Goal: Transaction & Acquisition: Purchase product/service

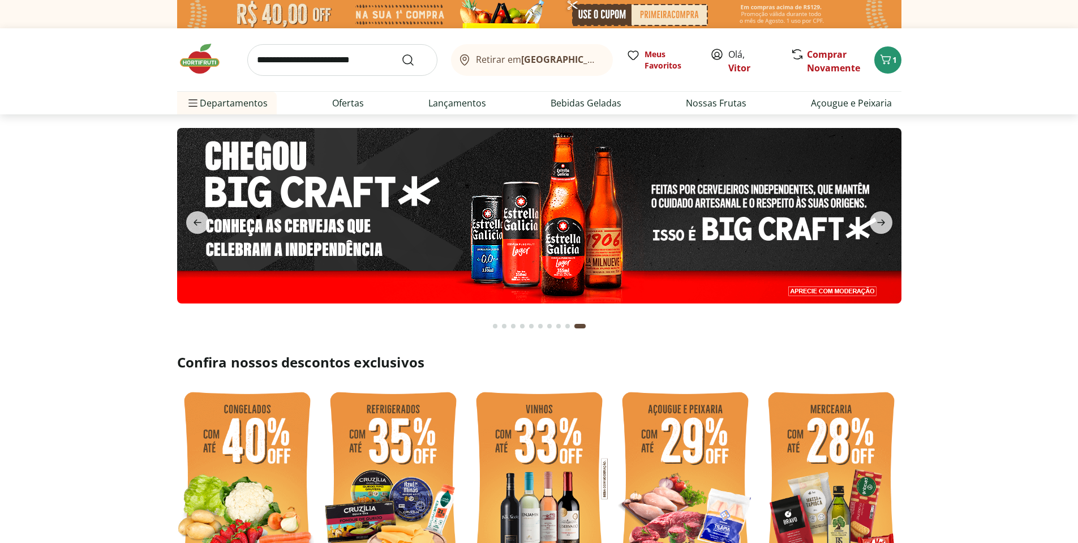
scroll to position [272, 0]
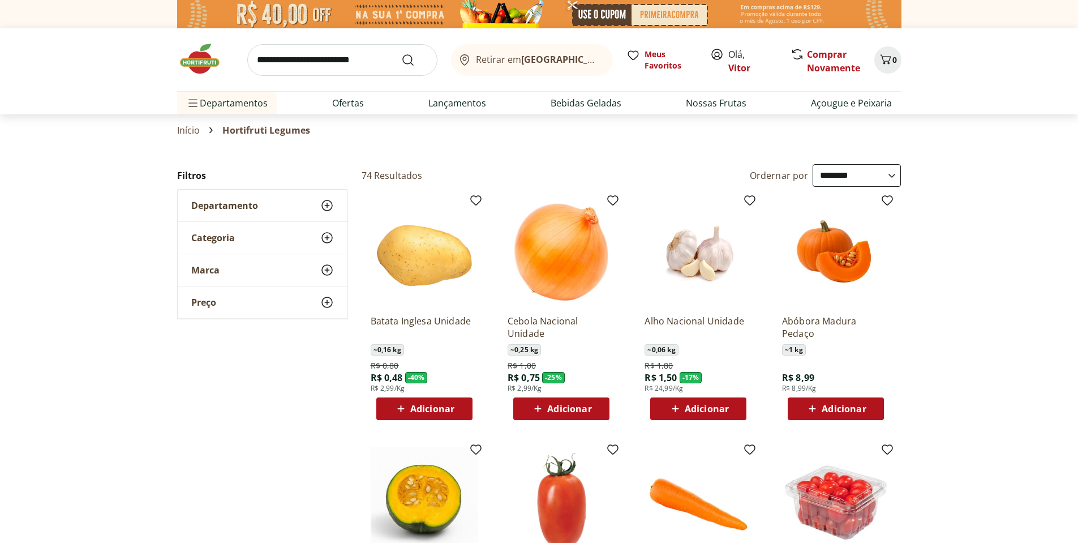
select select "**********"
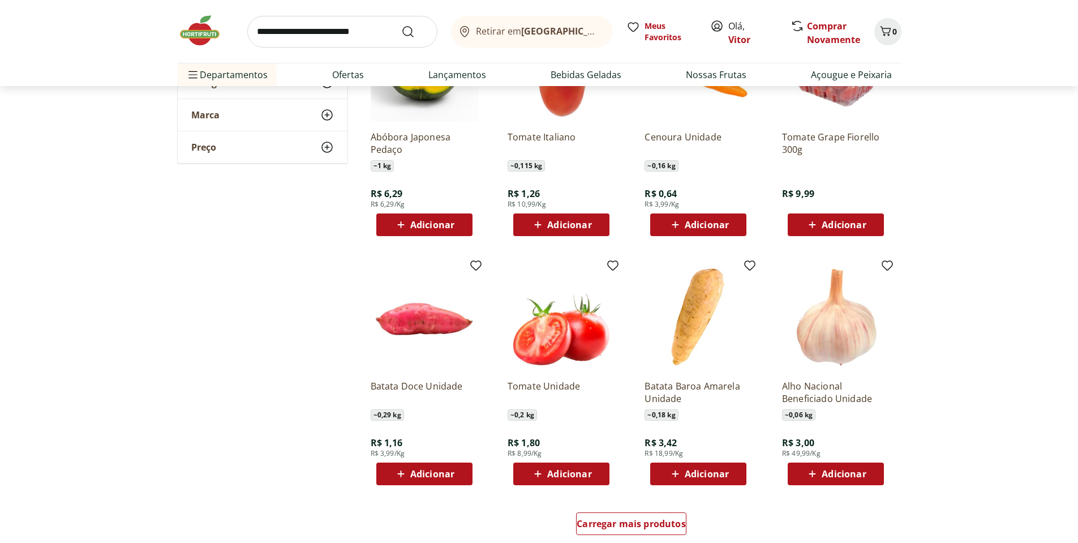
scroll to position [543, 0]
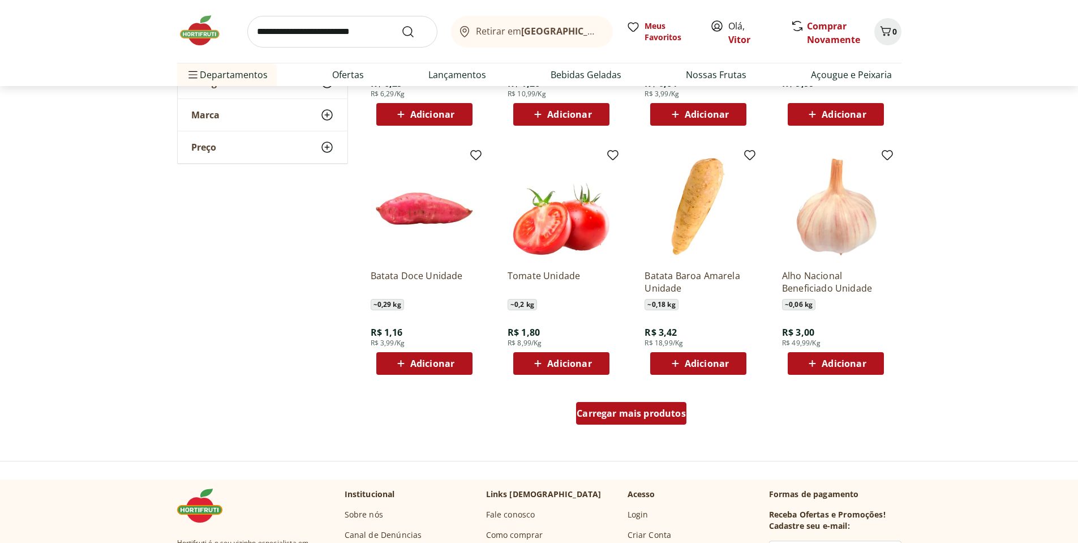
click at [669, 418] on span "Carregar mais produtos" at bounding box center [631, 413] width 109 height 9
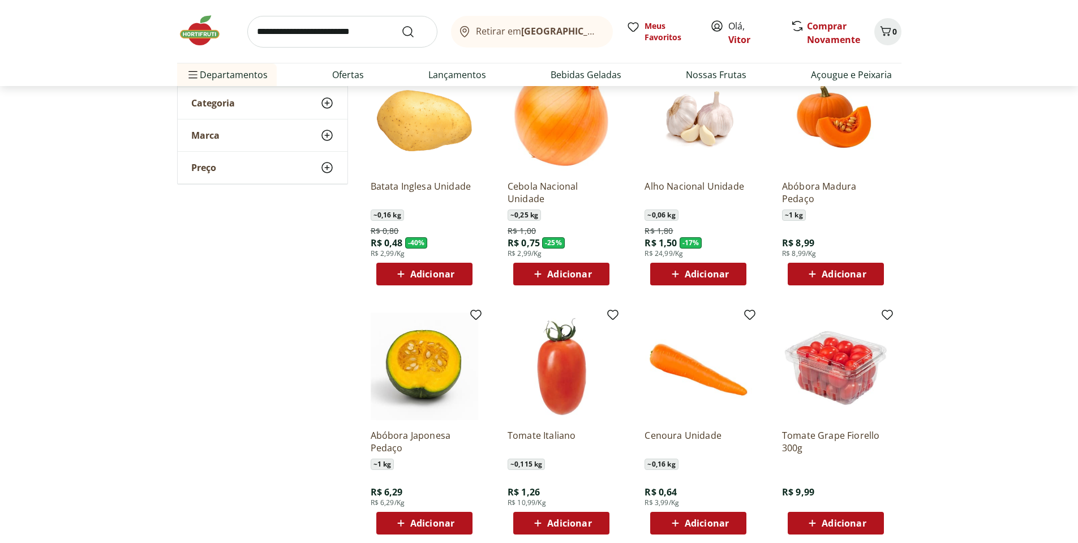
scroll to position [0, 0]
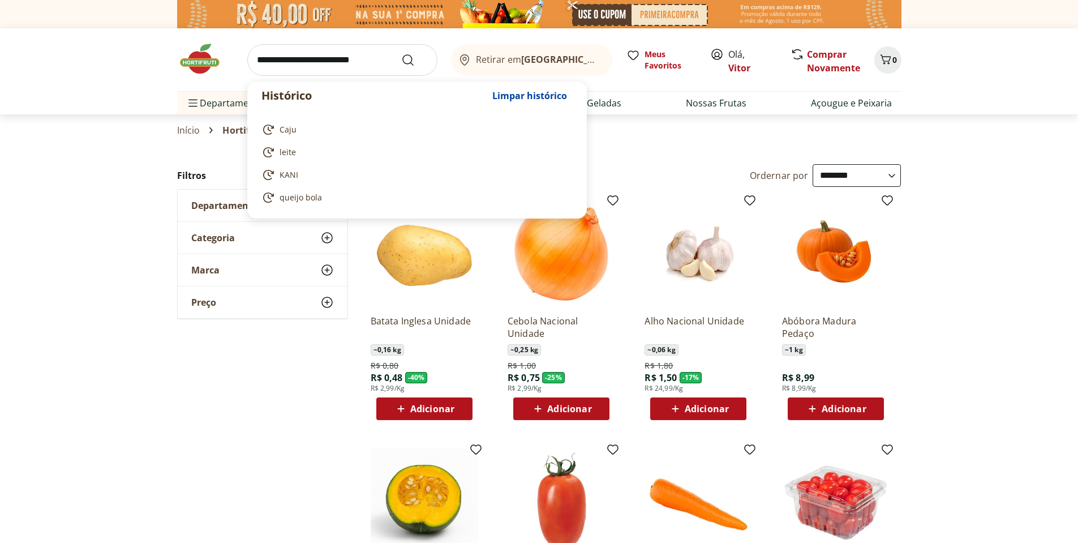
click at [327, 55] on input "search" at bounding box center [342, 60] width 190 height 32
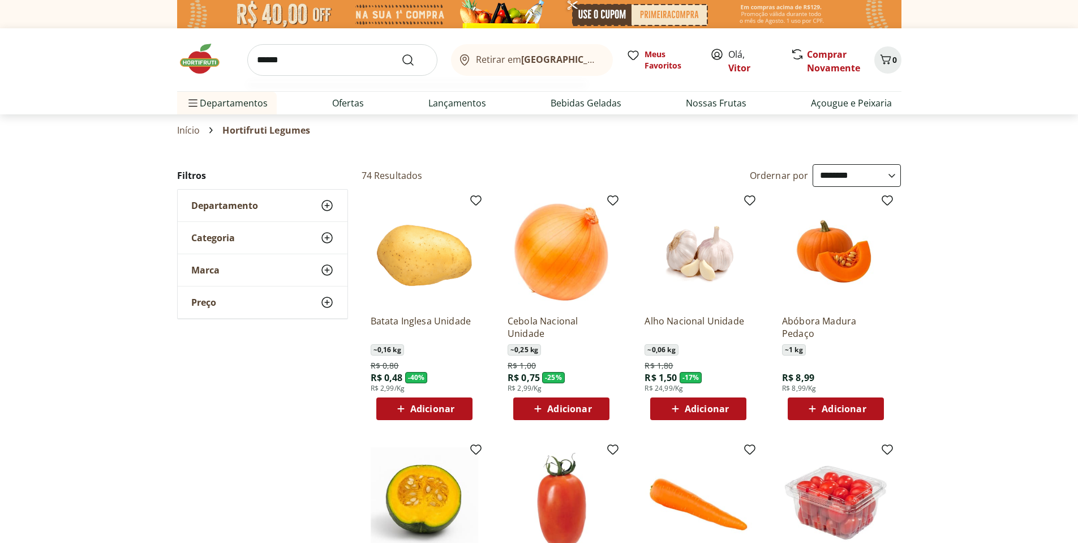
type input "******"
click at [401, 53] on button "Submit Search" at bounding box center [414, 60] width 27 height 14
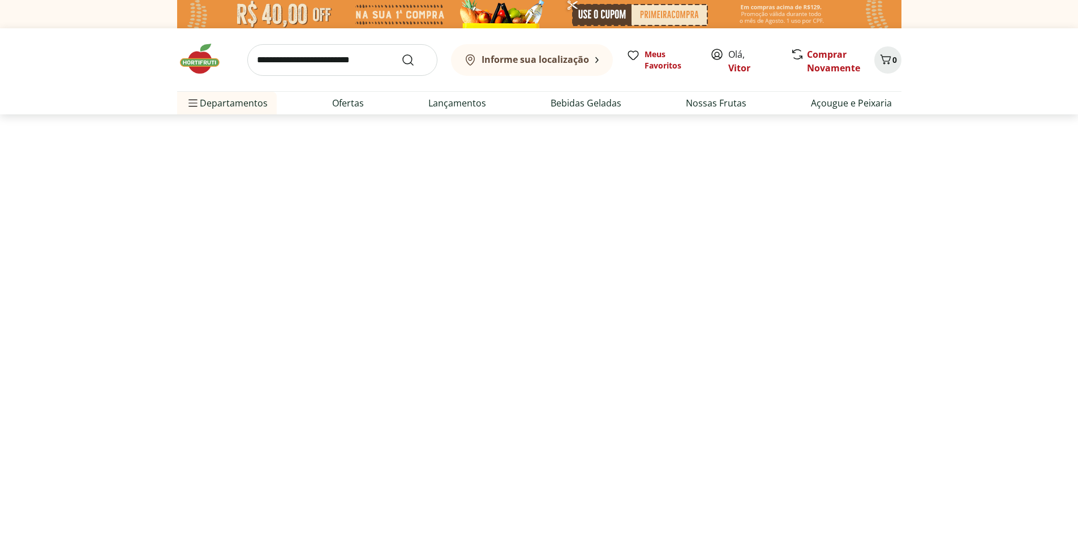
select select "**********"
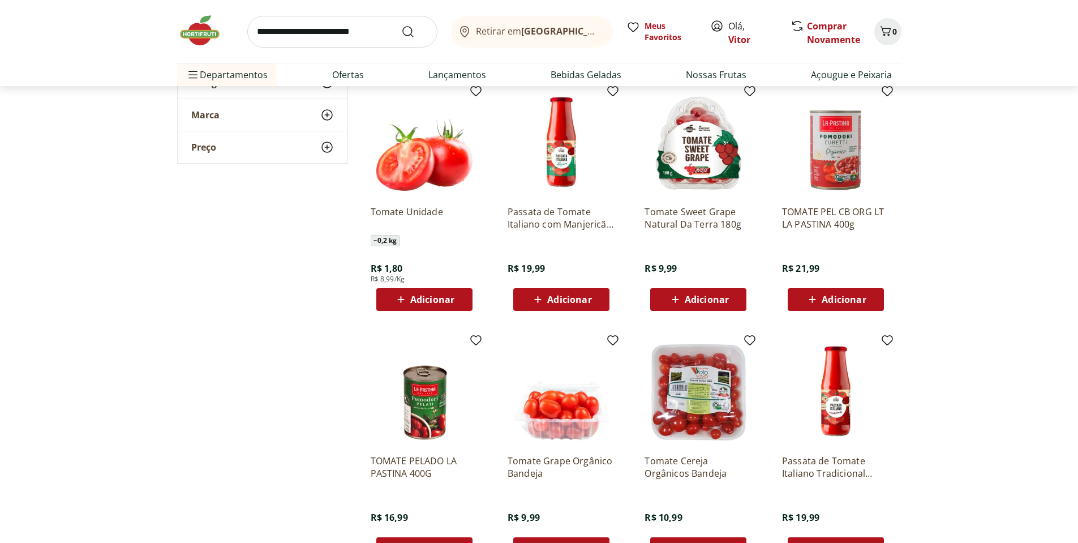
scroll to position [611, 0]
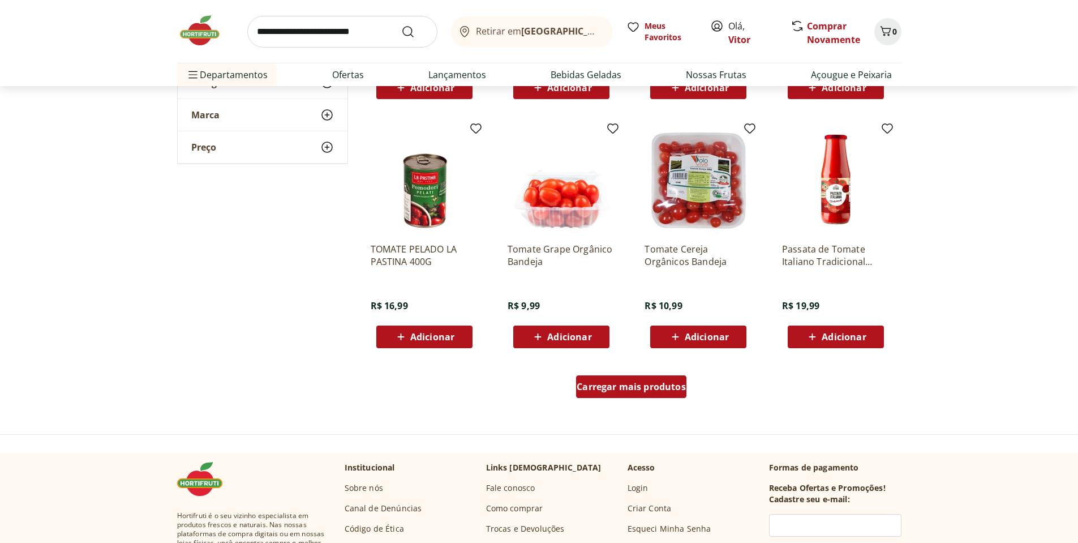
click at [620, 394] on div "Carregar mais produtos" at bounding box center [631, 386] width 110 height 23
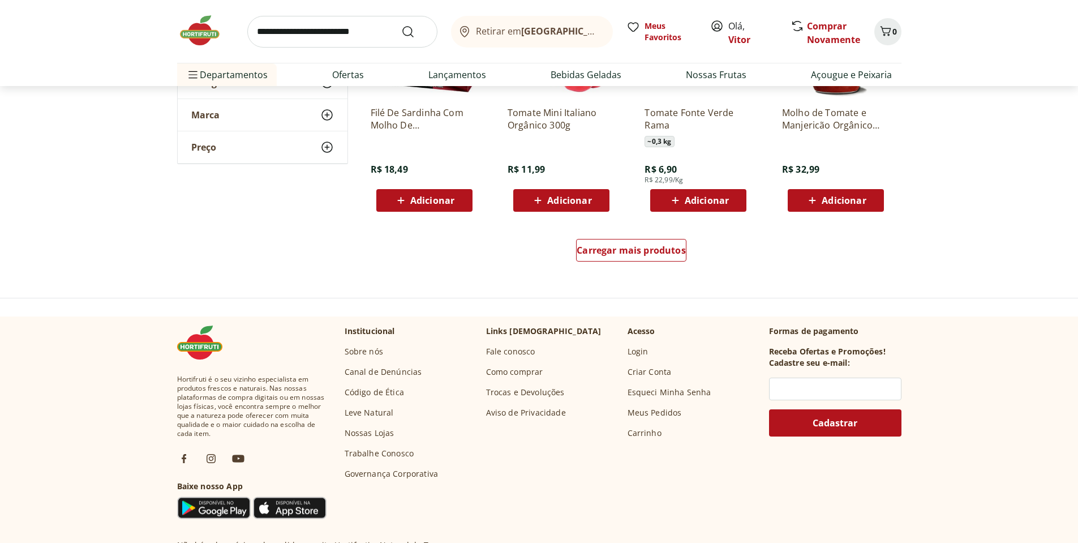
scroll to position [1494, 0]
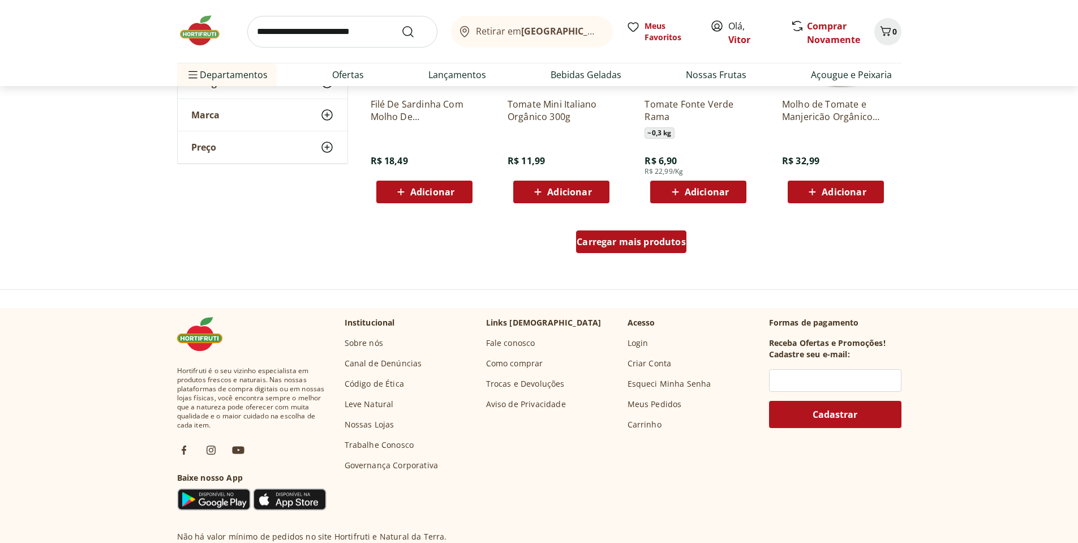
click at [650, 246] on span "Carregar mais produtos" at bounding box center [631, 241] width 109 height 9
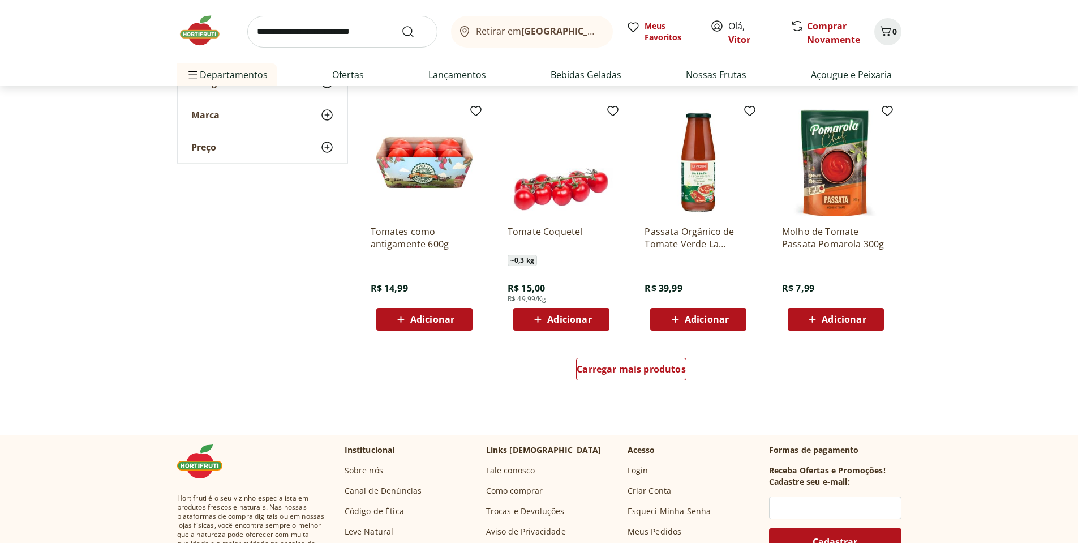
scroll to position [2105, 0]
click at [658, 364] on span "Carregar mais produtos" at bounding box center [631, 368] width 109 height 9
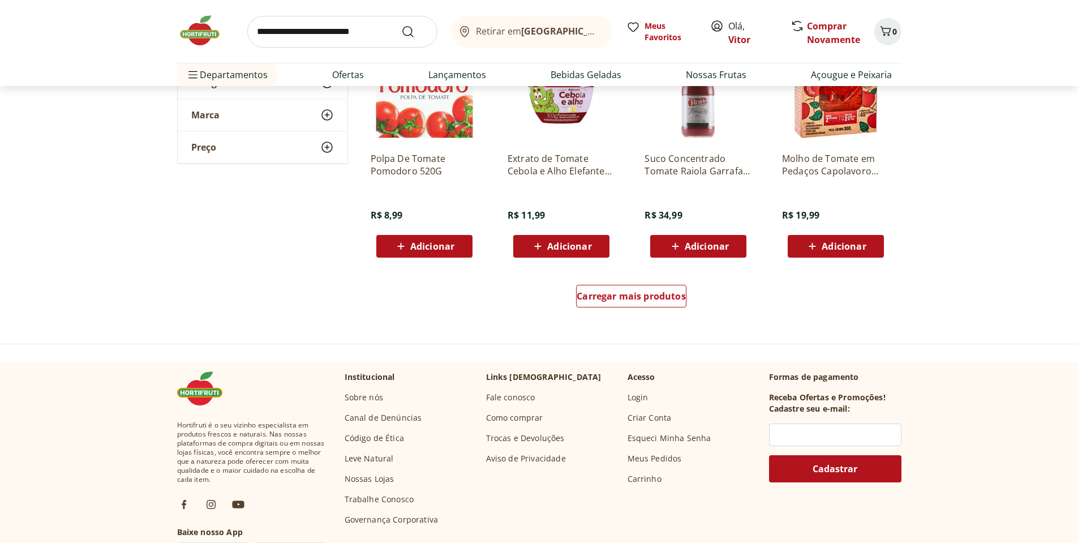
scroll to position [2920, 0]
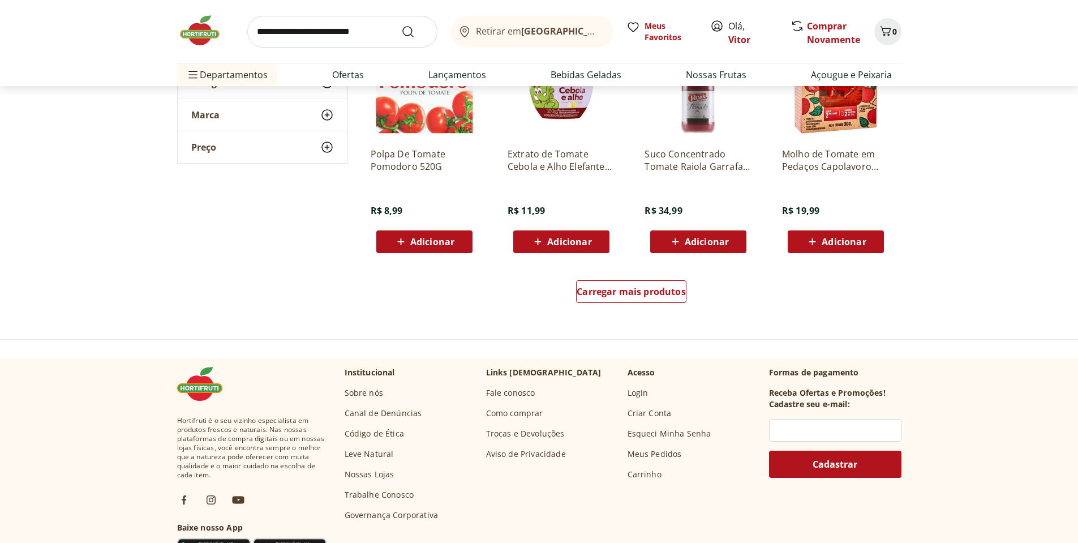
click at [646, 278] on div "Carregar mais produtos" at bounding box center [631, 294] width 549 height 54
click at [637, 290] on span "Carregar mais produtos" at bounding box center [631, 291] width 109 height 9
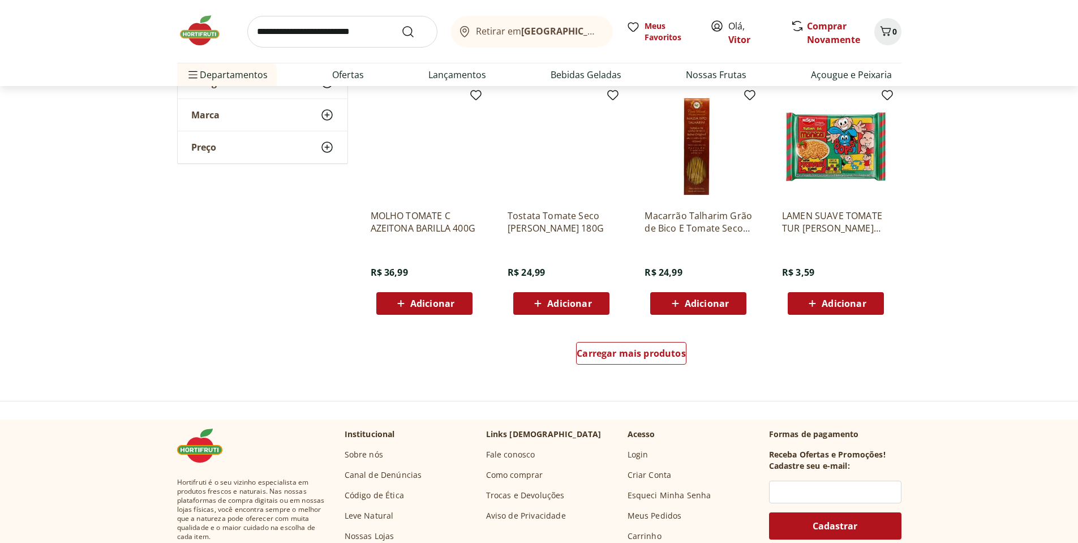
scroll to position [3599, 0]
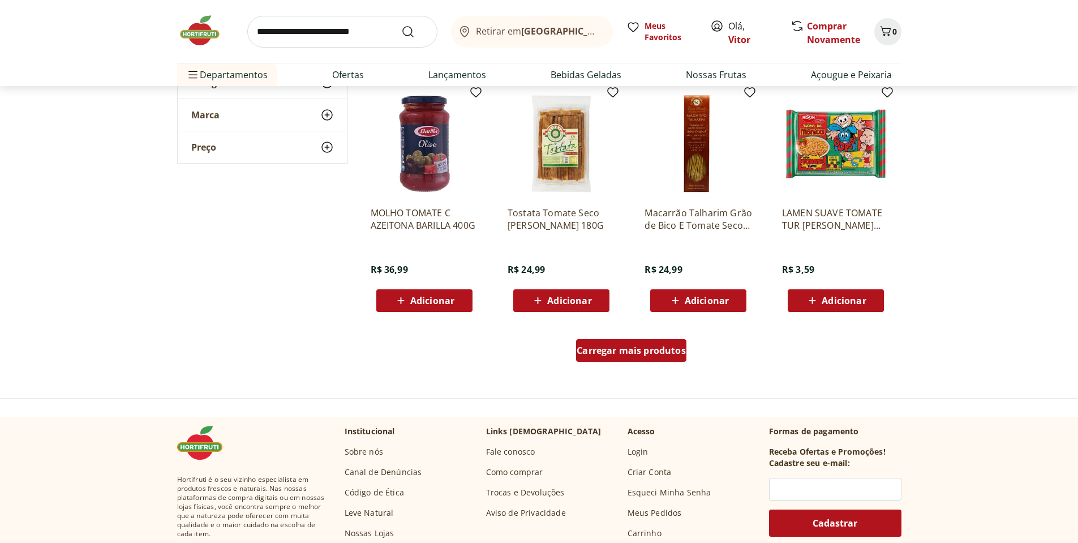
click at [611, 349] on span "Carregar mais produtos" at bounding box center [631, 350] width 109 height 9
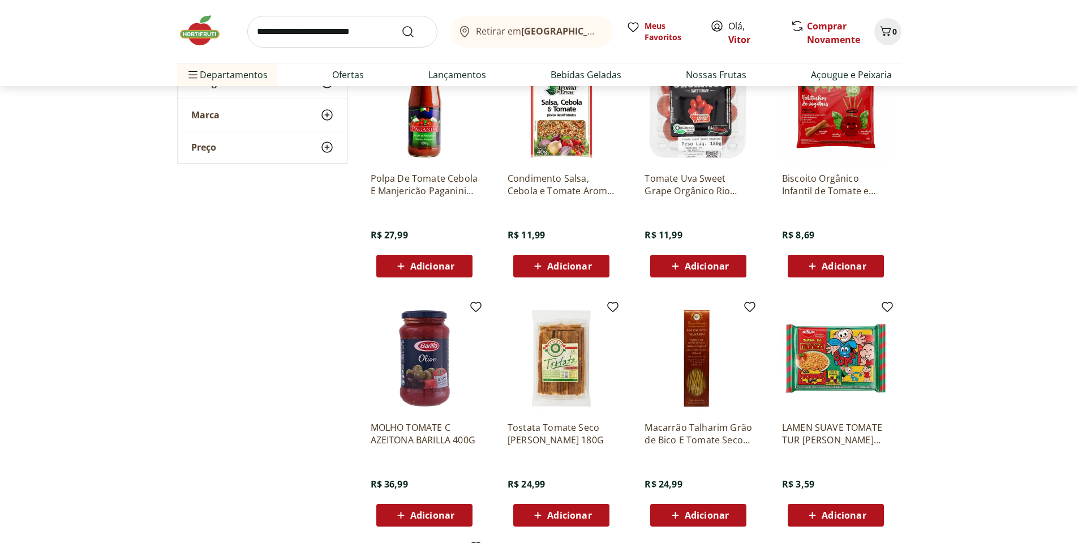
scroll to position [3327, 0]
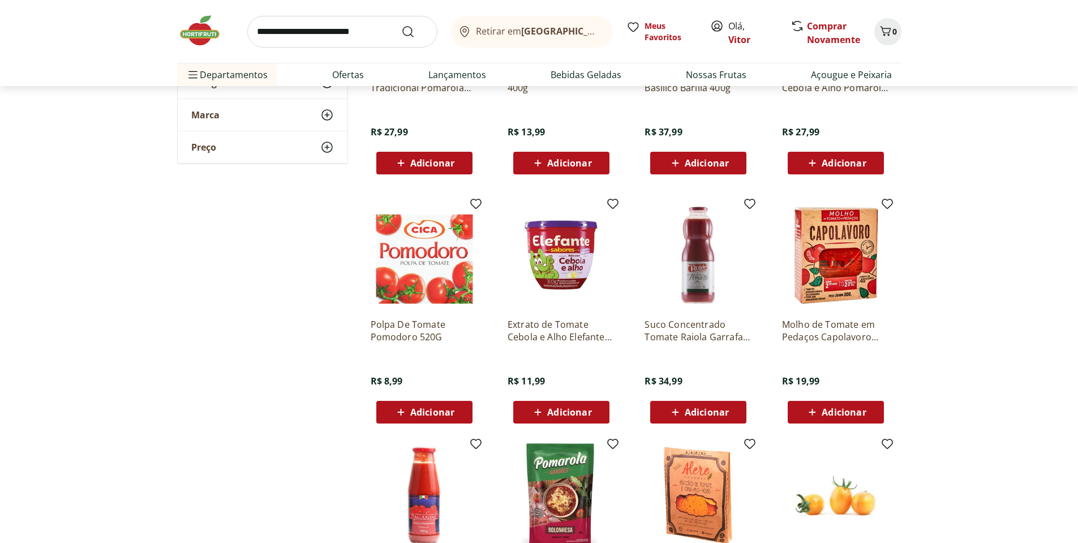
scroll to position [2580, 0]
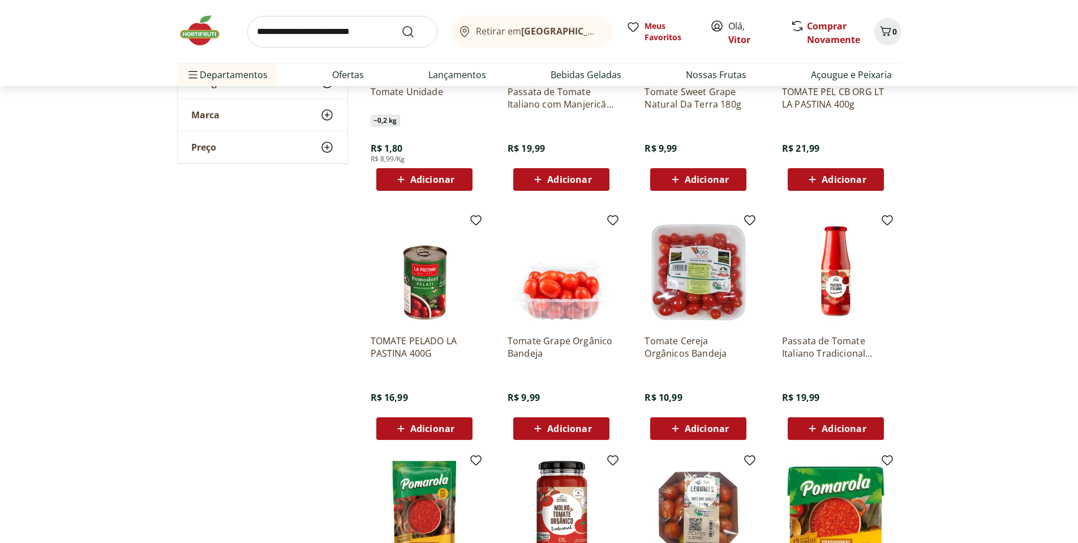
scroll to position [543, 0]
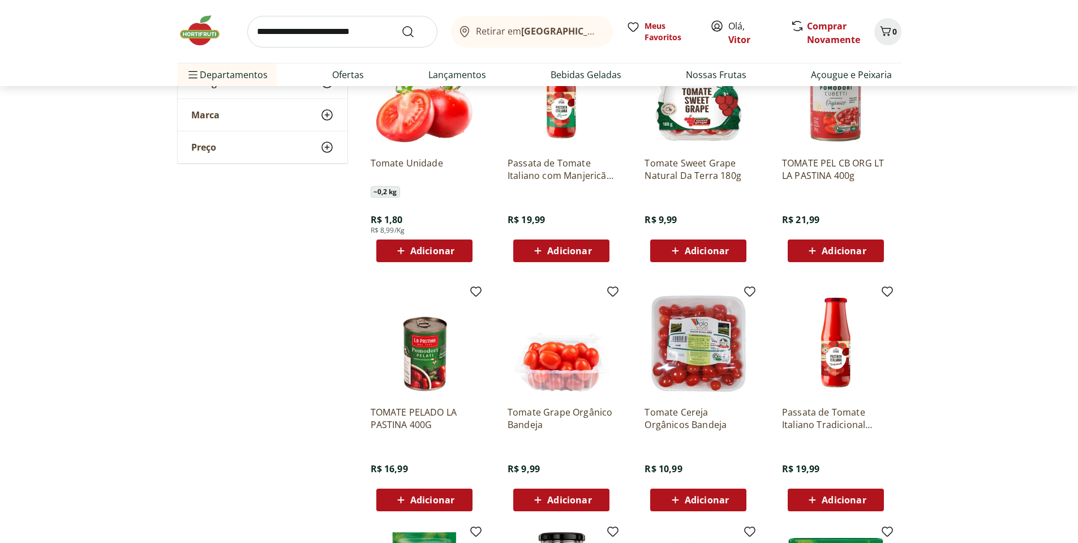
scroll to position [747, 0]
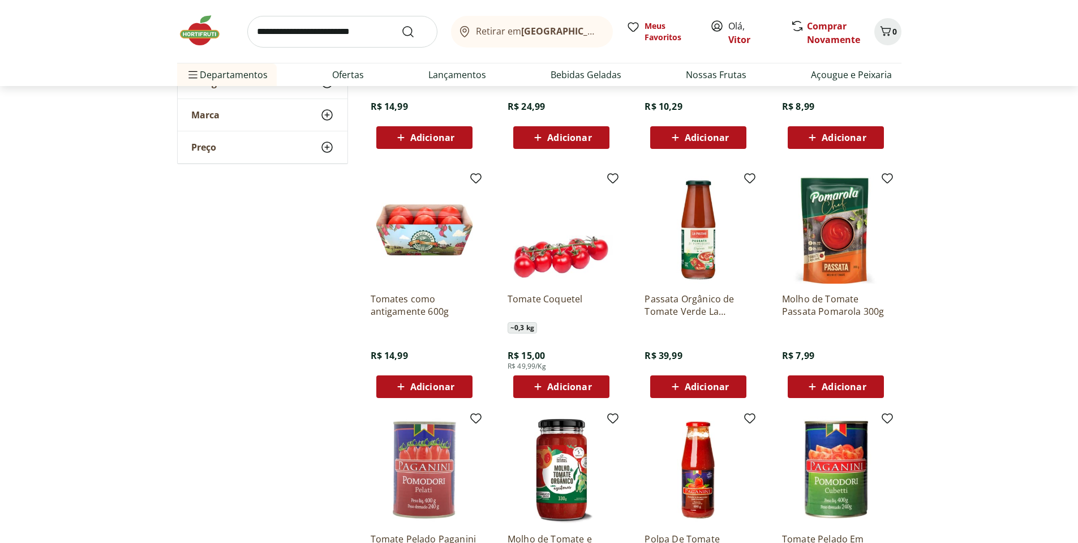
scroll to position [2173, 0]
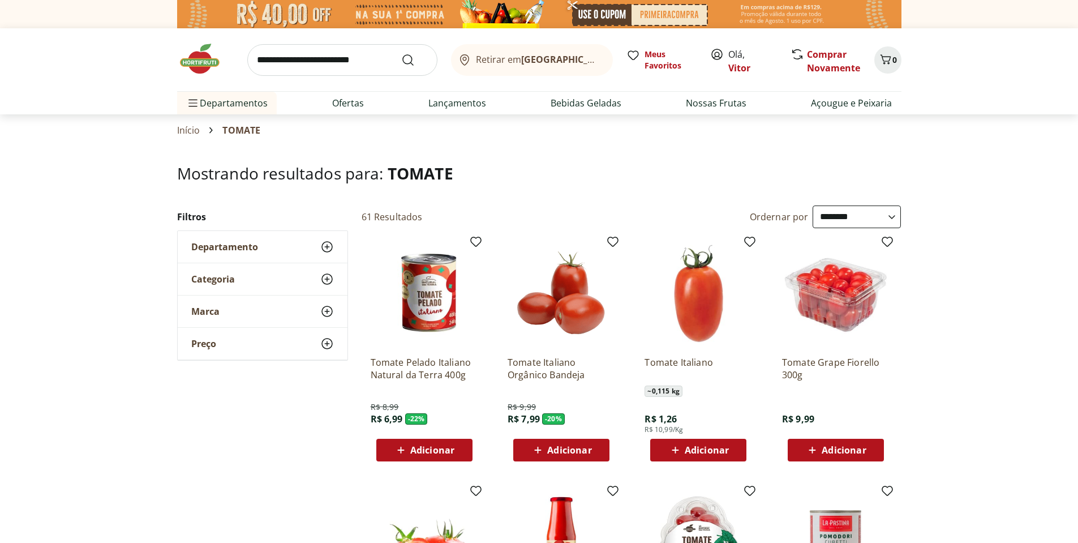
click at [419, 373] on p "Tomate Pelado Italiano Natural da Terra 400g" at bounding box center [425, 368] width 108 height 25
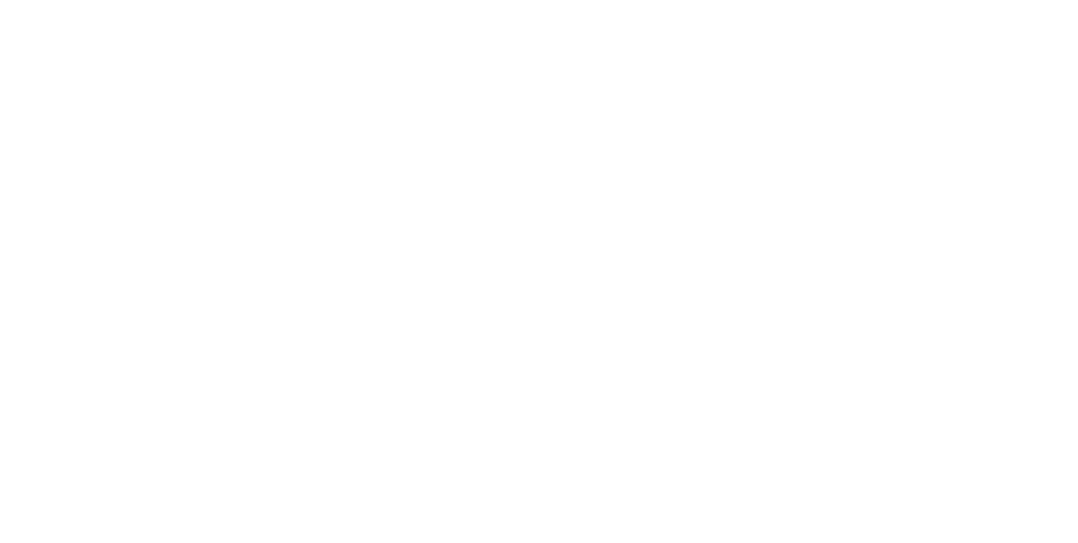
select select "**********"
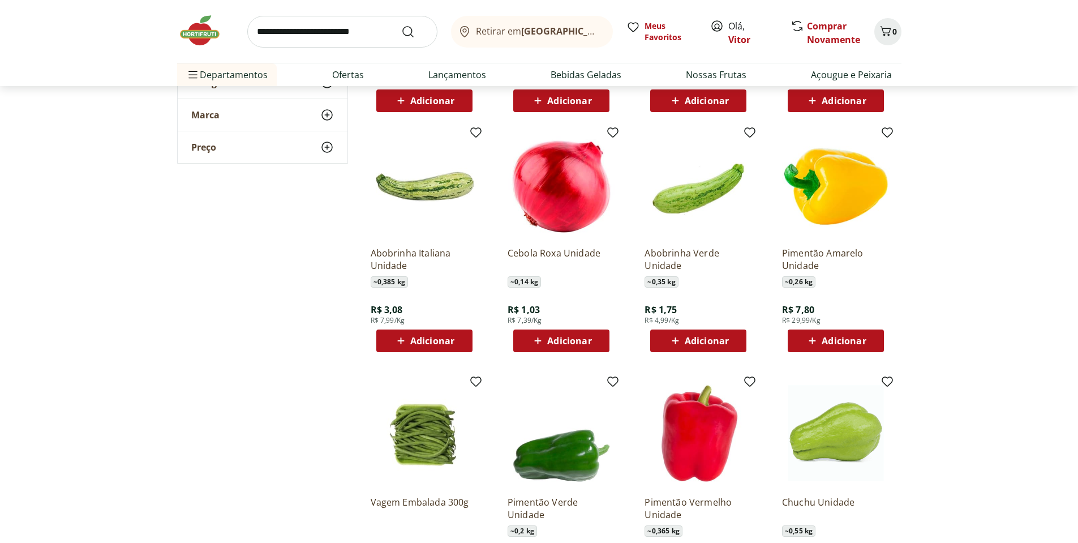
scroll to position [679, 0]
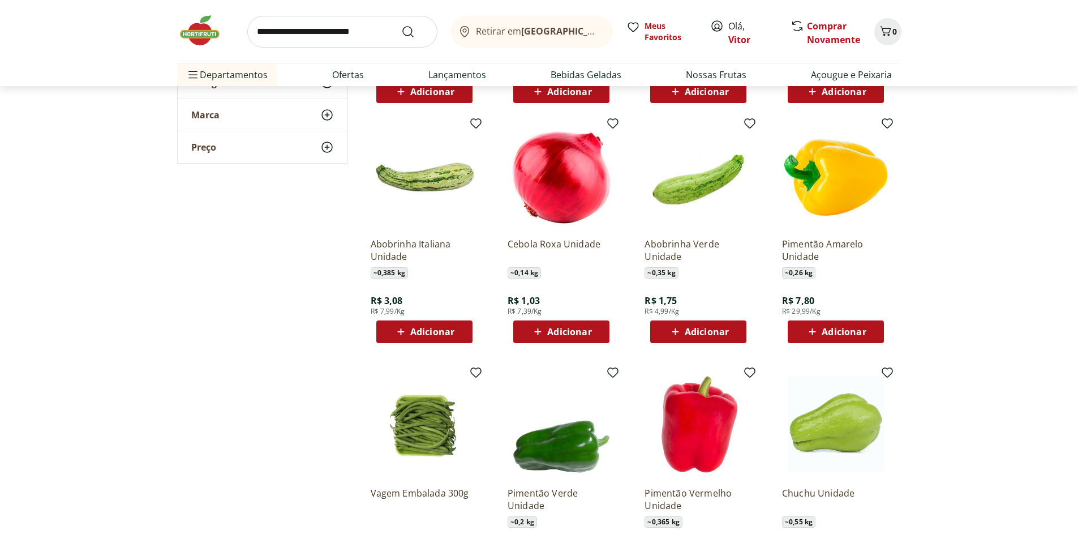
scroll to position [951, 0]
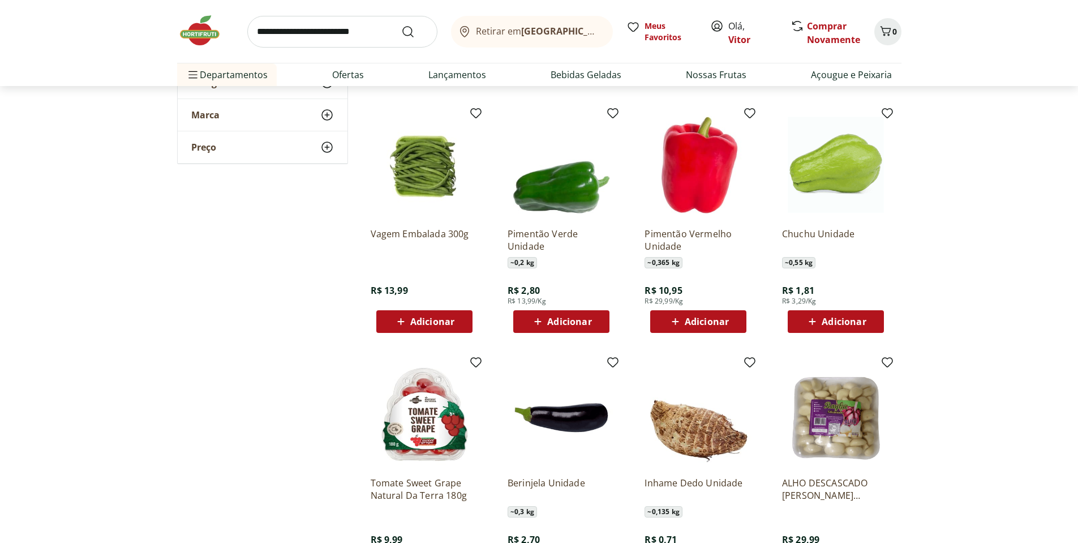
scroll to position [1222, 0]
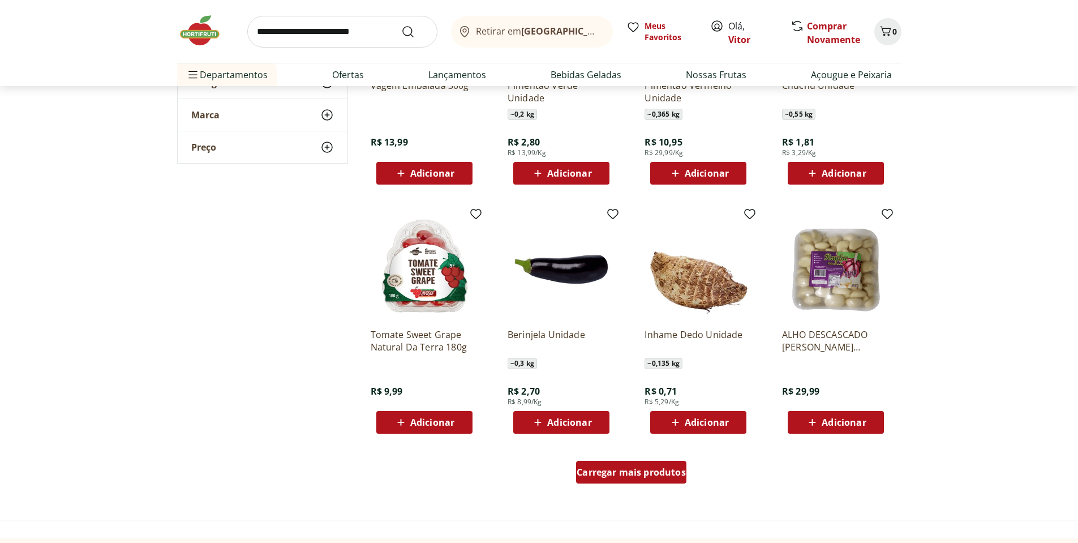
click at [681, 473] on span "Carregar mais produtos" at bounding box center [631, 471] width 109 height 9
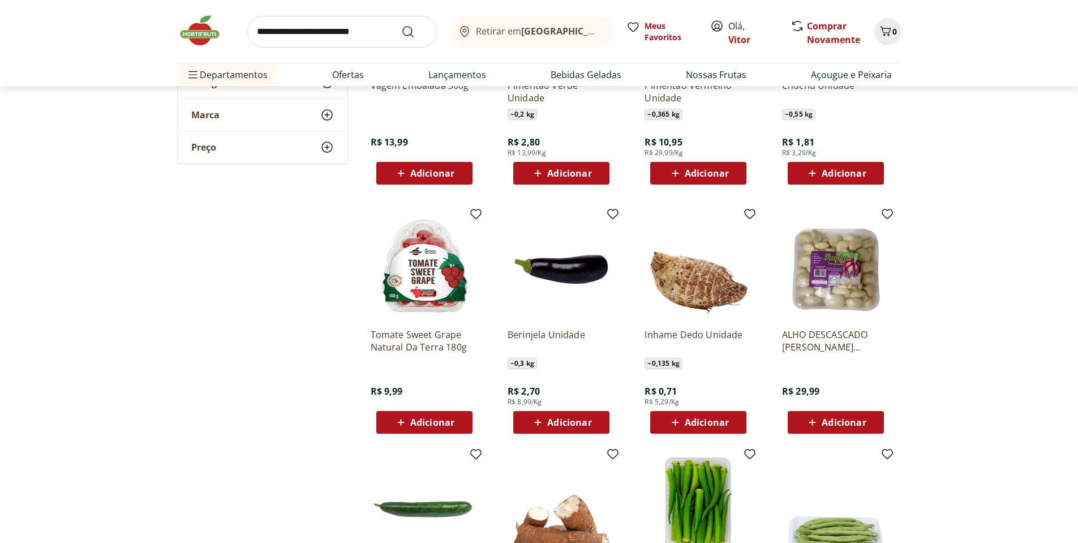
scroll to position [1494, 0]
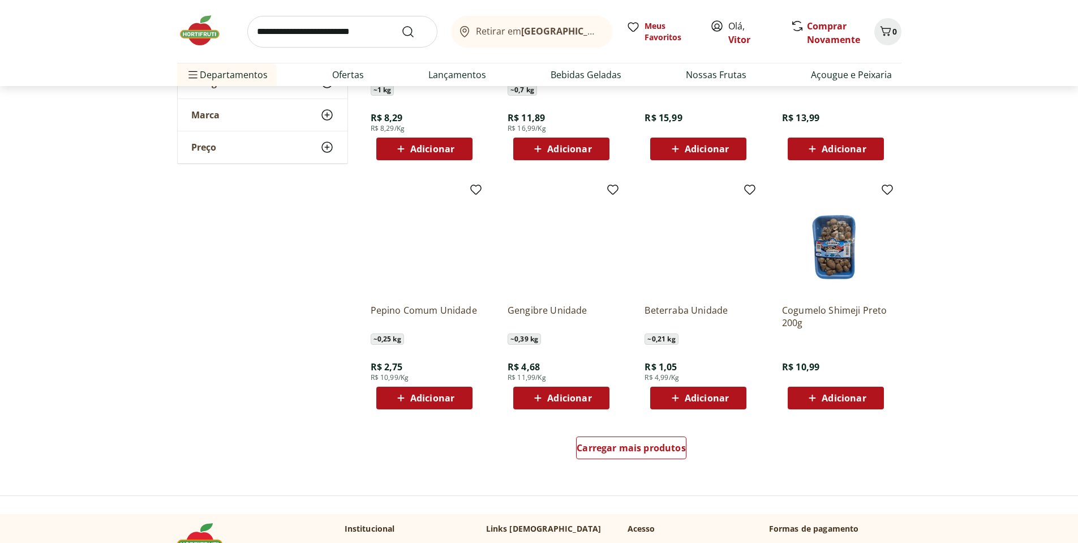
scroll to position [2037, 0]
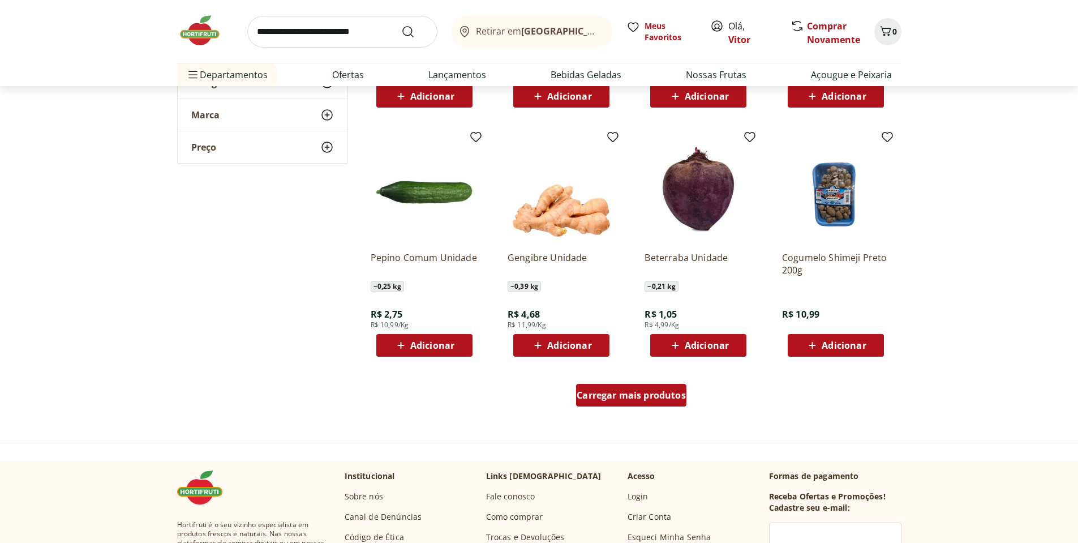
click at [641, 390] on span "Carregar mais produtos" at bounding box center [631, 394] width 109 height 9
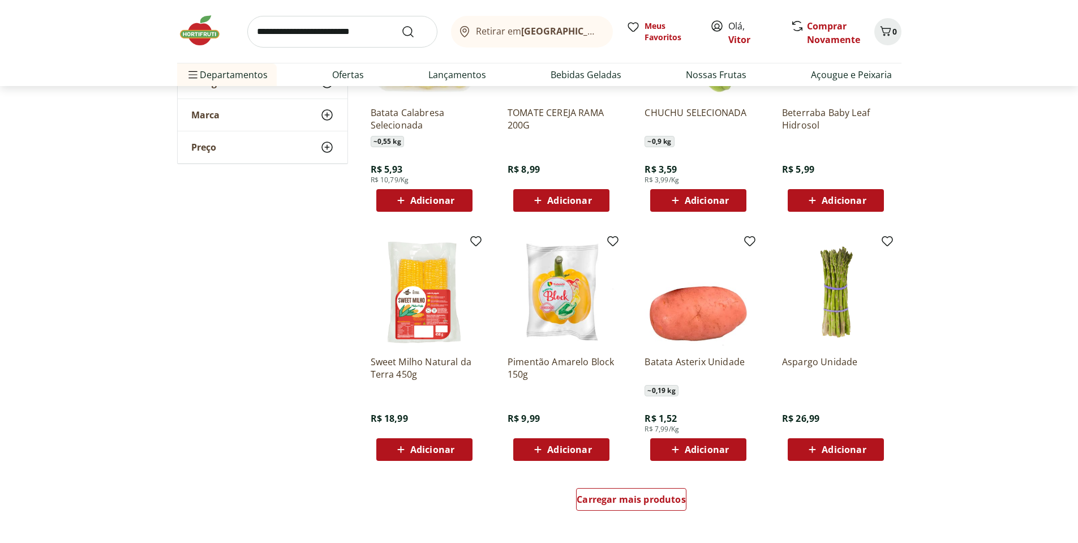
scroll to position [2716, 0]
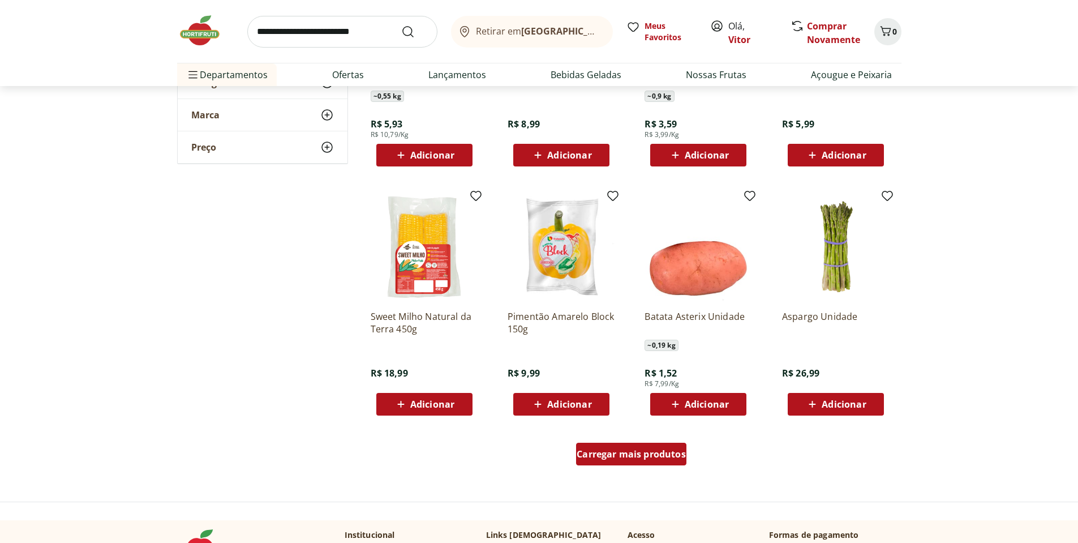
click at [654, 458] on span "Carregar mais produtos" at bounding box center [631, 453] width 109 height 9
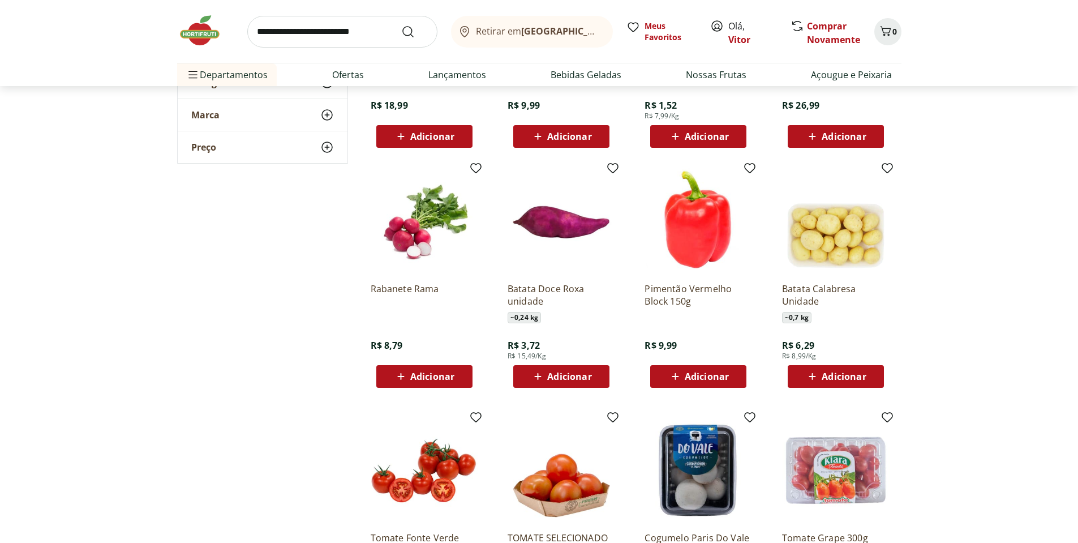
scroll to position [2988, 0]
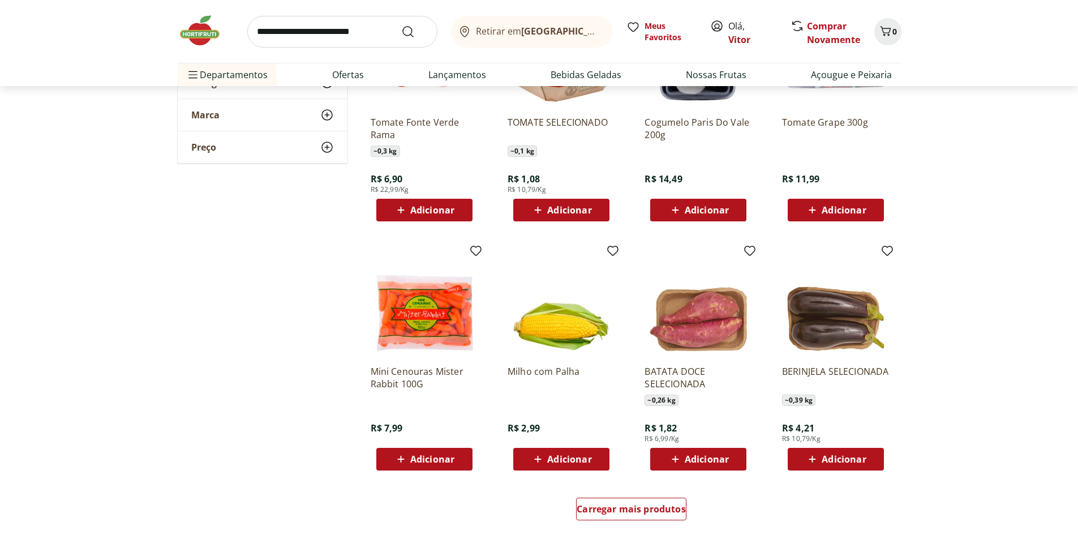
scroll to position [3531, 0]
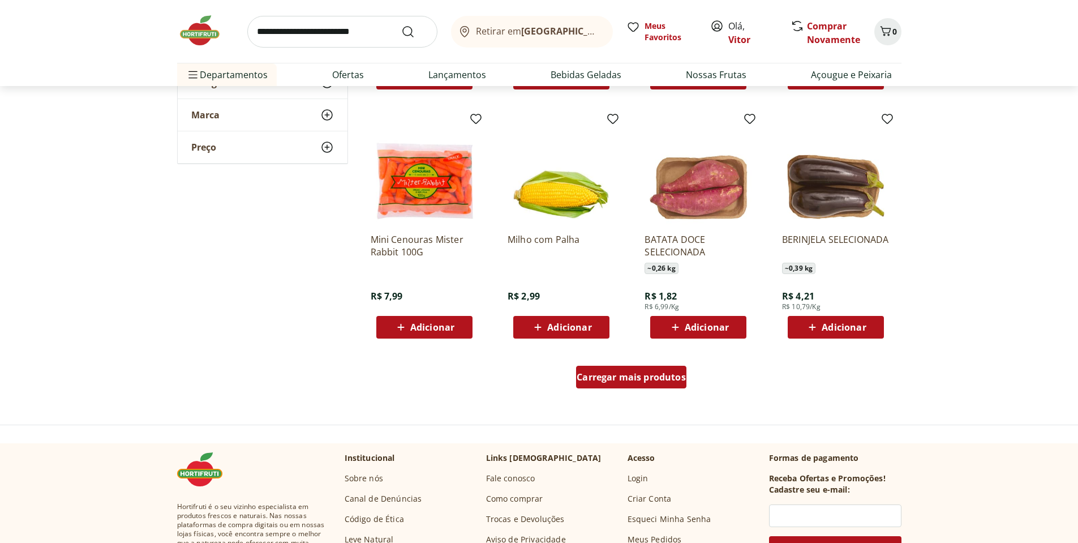
click at [618, 385] on div "Carregar mais produtos" at bounding box center [631, 377] width 110 height 23
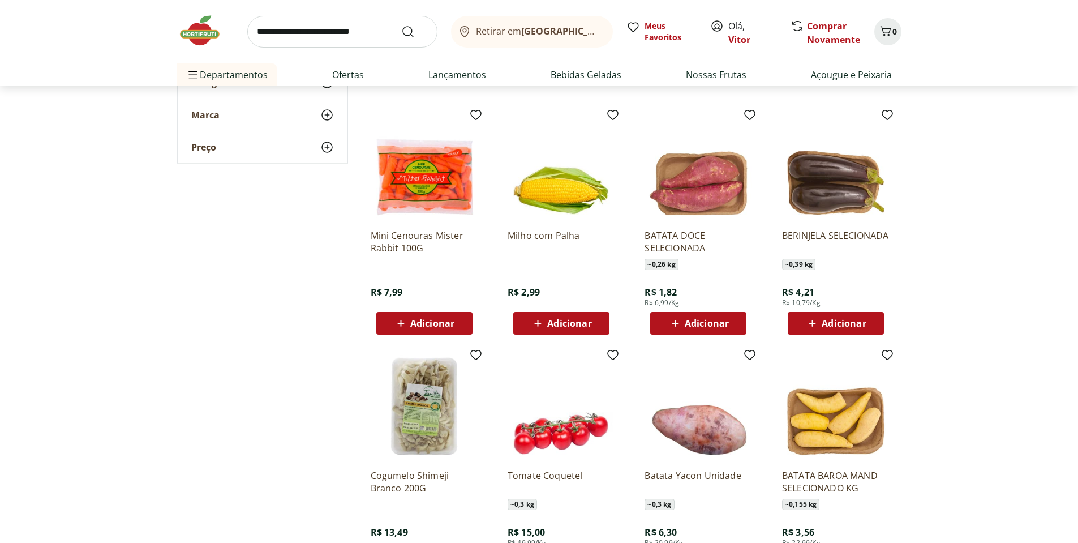
scroll to position [3667, 0]
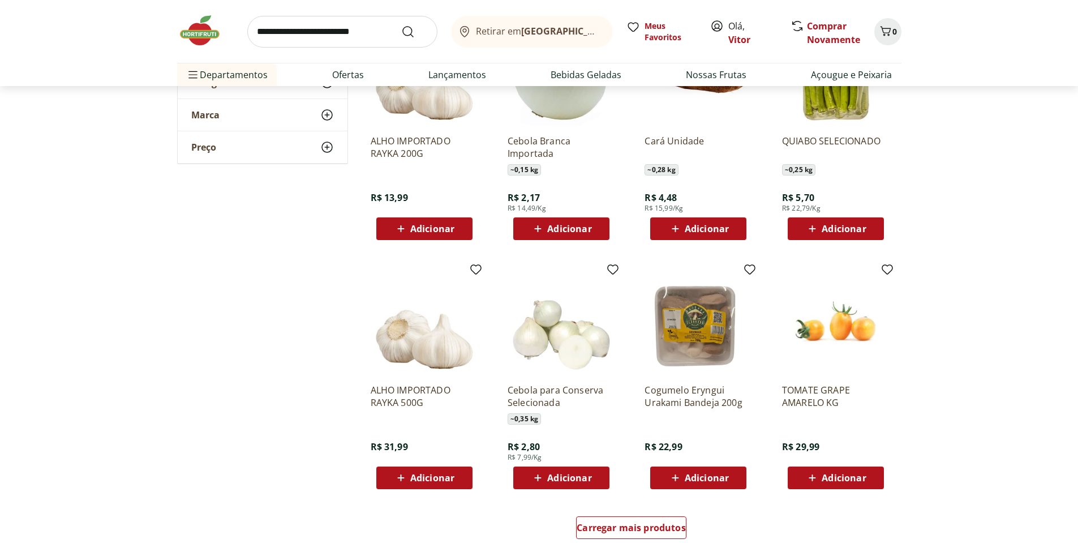
scroll to position [4142, 0]
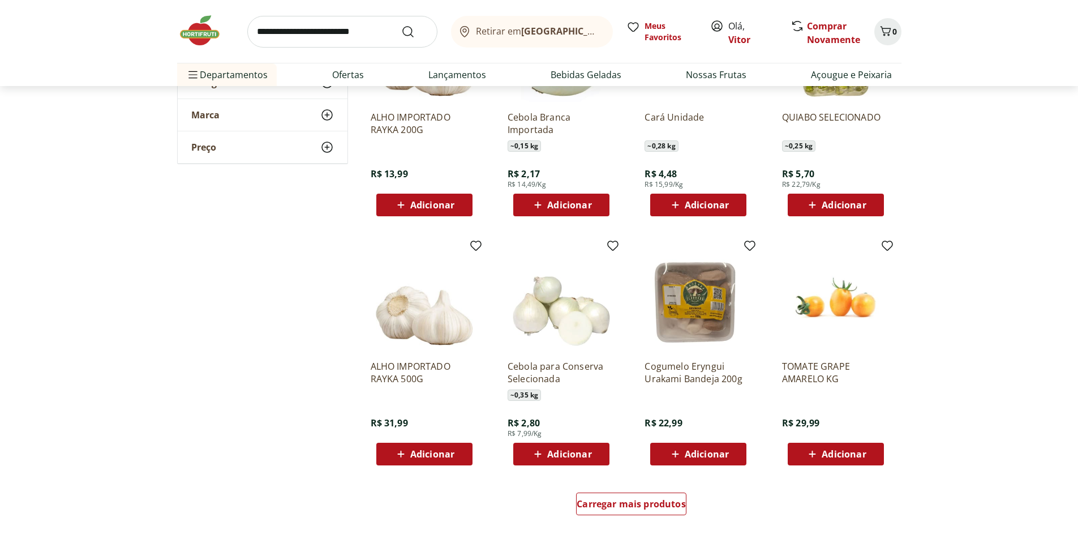
click at [832, 458] on span "Adicionar" at bounding box center [844, 453] width 44 height 9
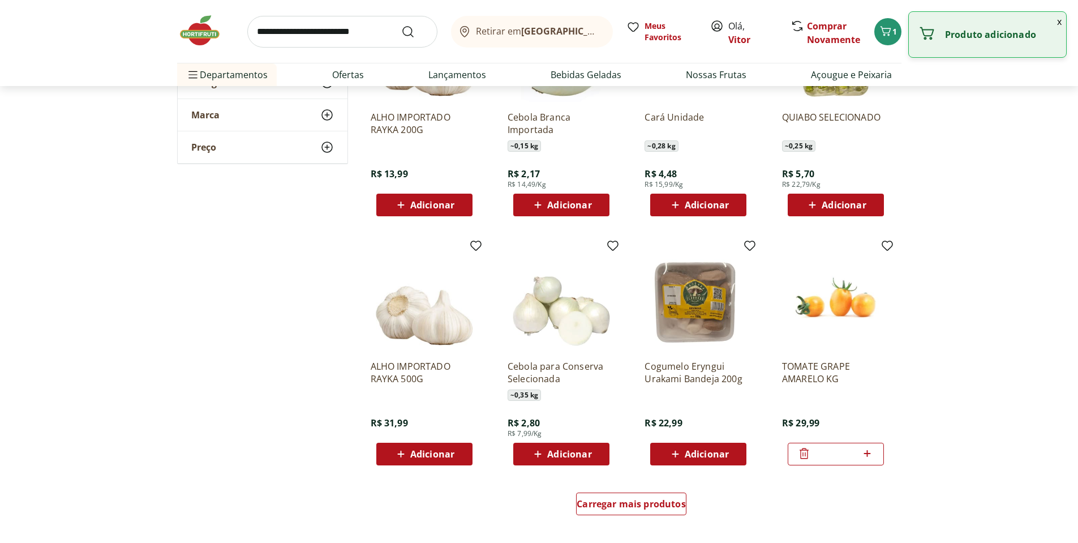
click at [1062, 24] on button "x" at bounding box center [1059, 21] width 14 height 19
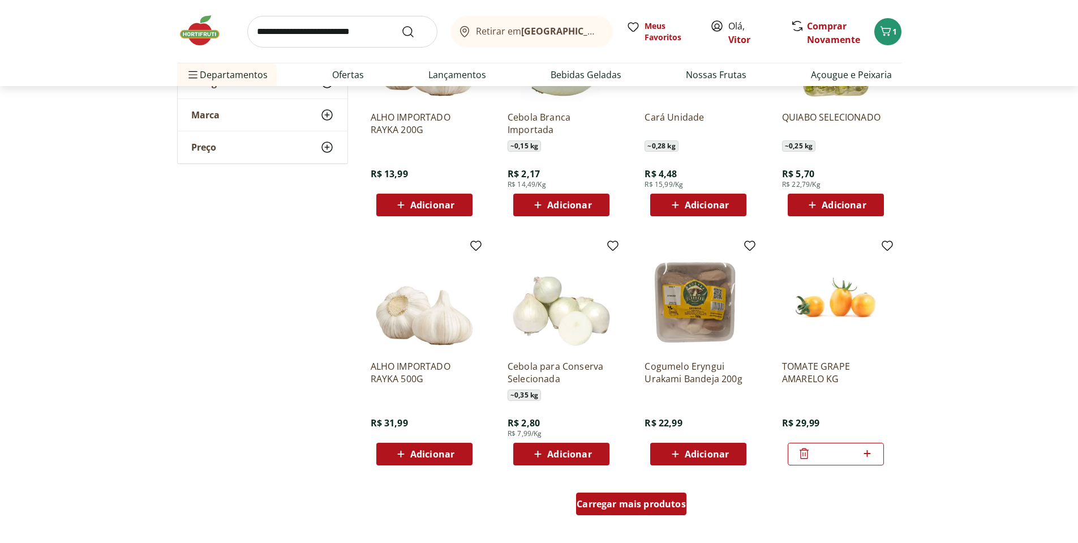
click at [615, 504] on span "Carregar mais produtos" at bounding box center [631, 503] width 109 height 9
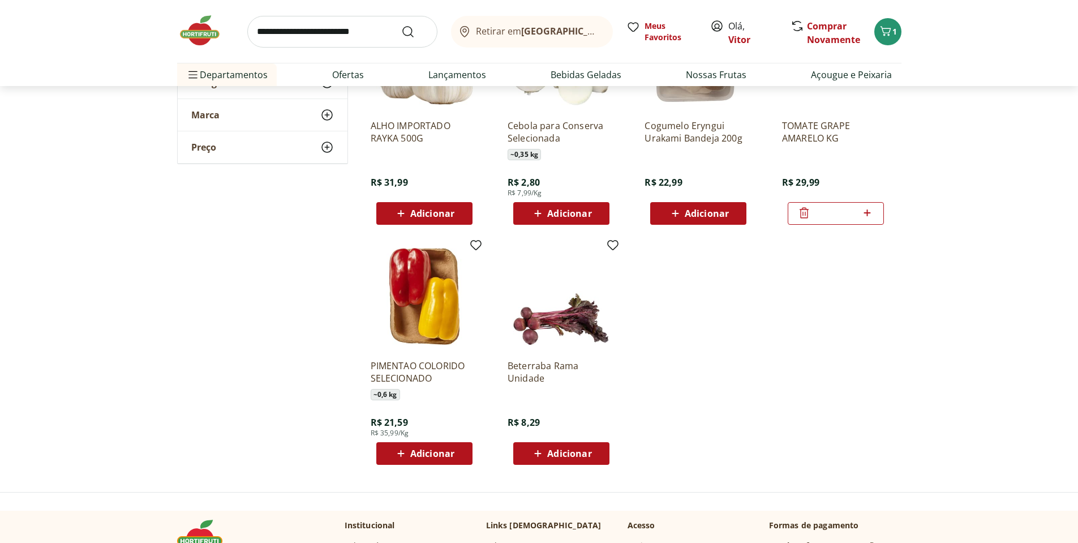
scroll to position [4414, 0]
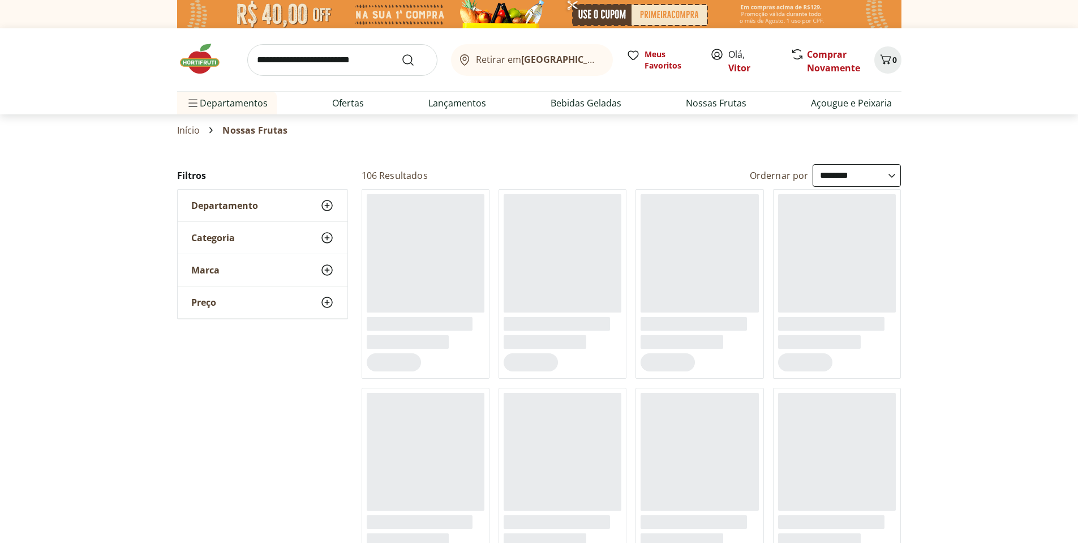
select select "**********"
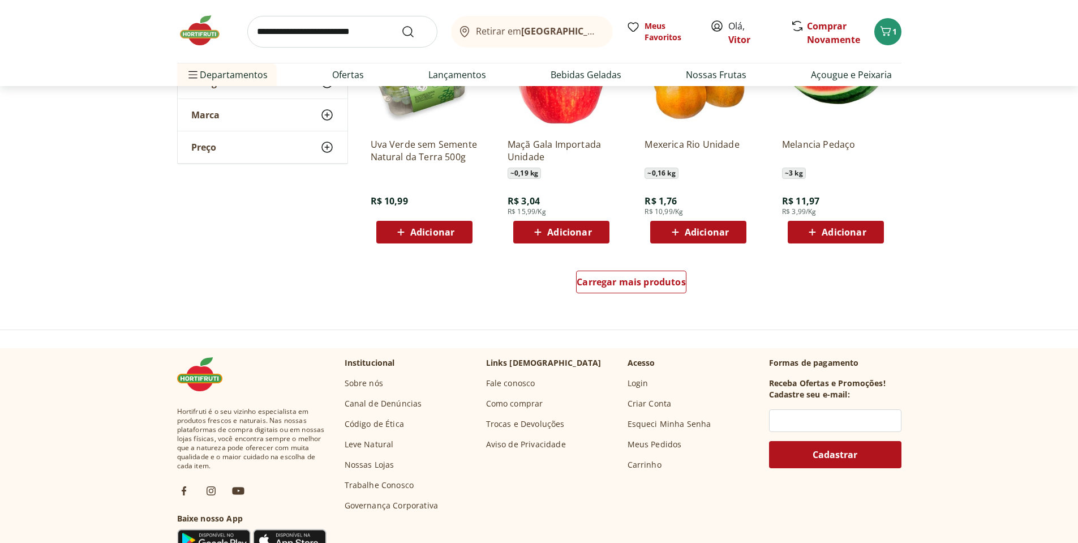
scroll to position [679, 0]
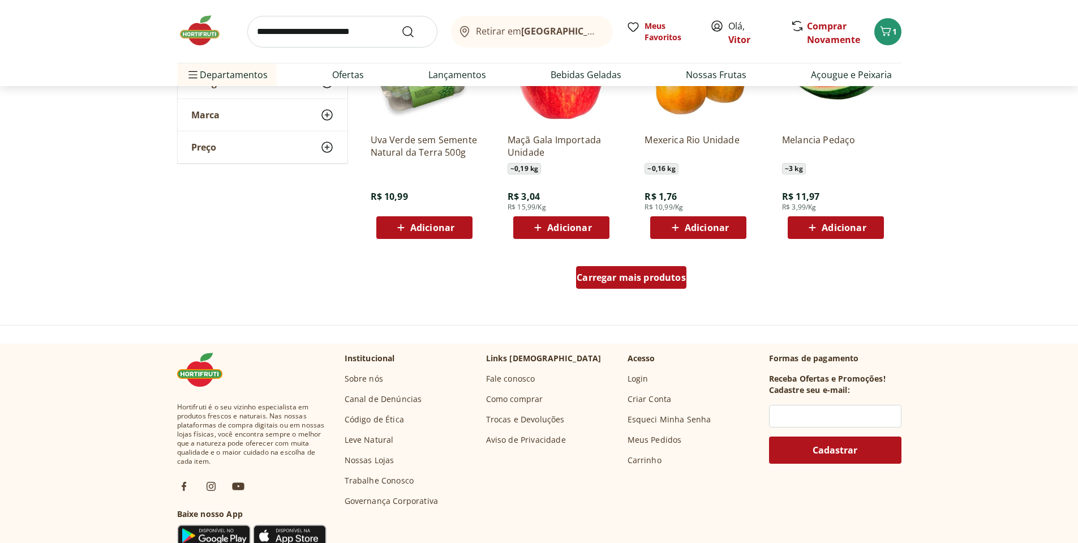
click at [602, 276] on span "Carregar mais produtos" at bounding box center [631, 277] width 109 height 9
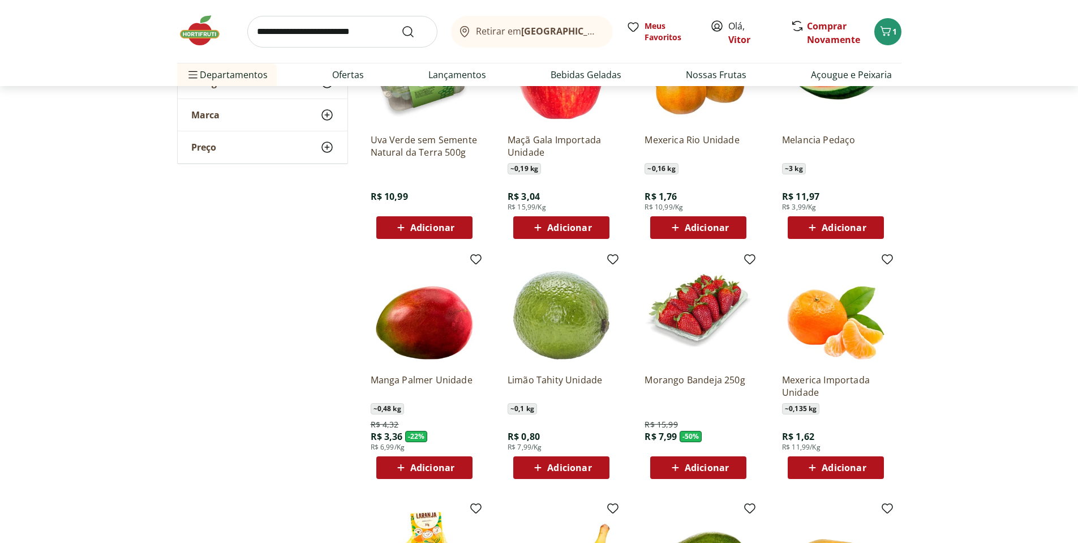
scroll to position [747, 0]
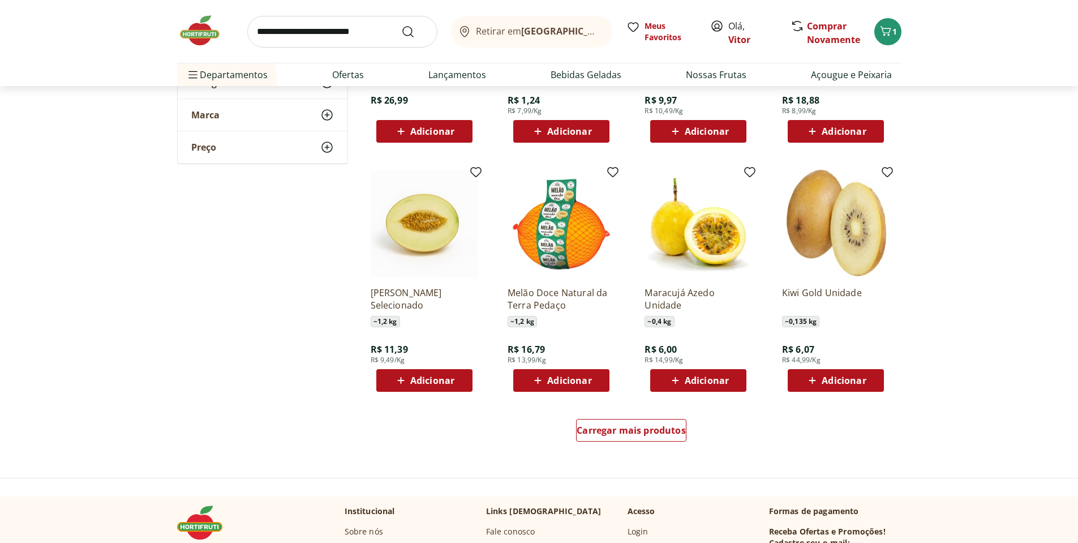
scroll to position [1290, 0]
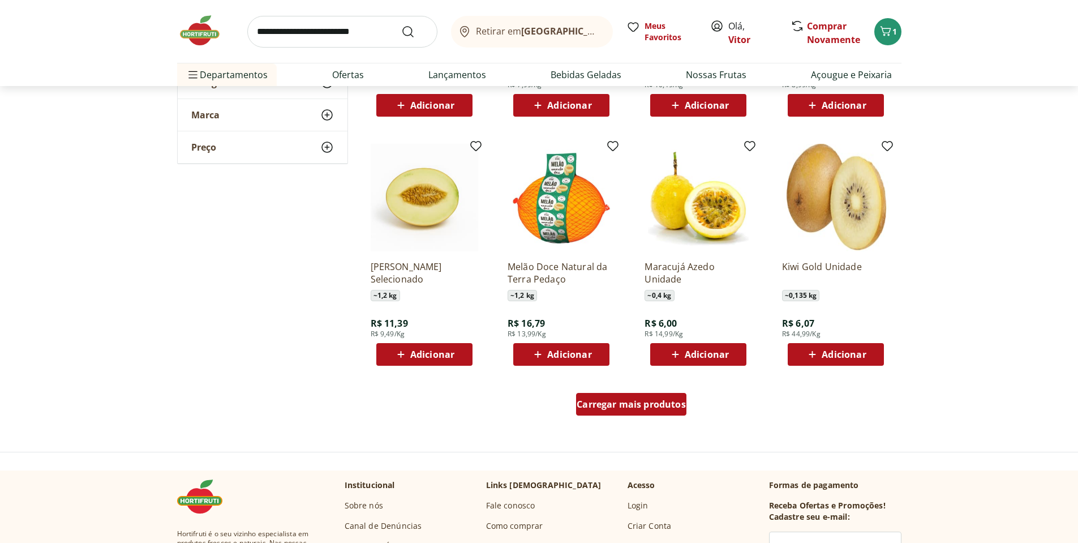
click at [675, 403] on span "Carregar mais produtos" at bounding box center [631, 403] width 109 height 9
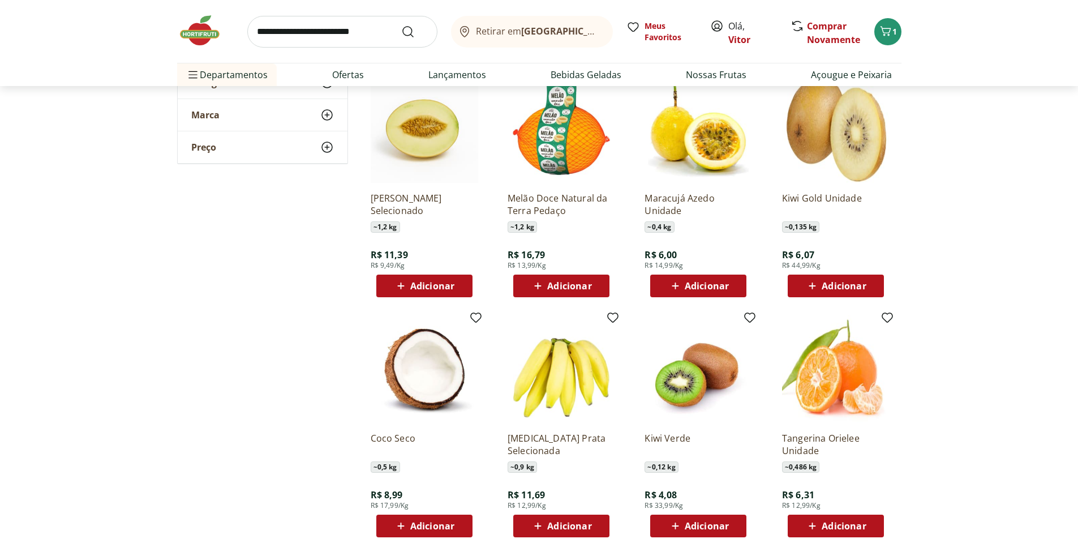
scroll to position [1426, 0]
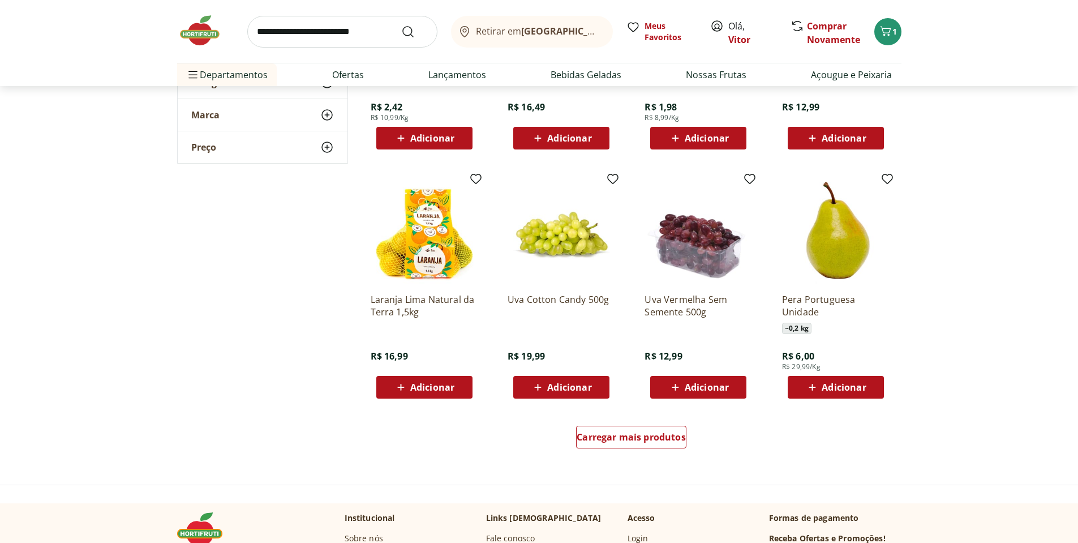
scroll to position [2173, 0]
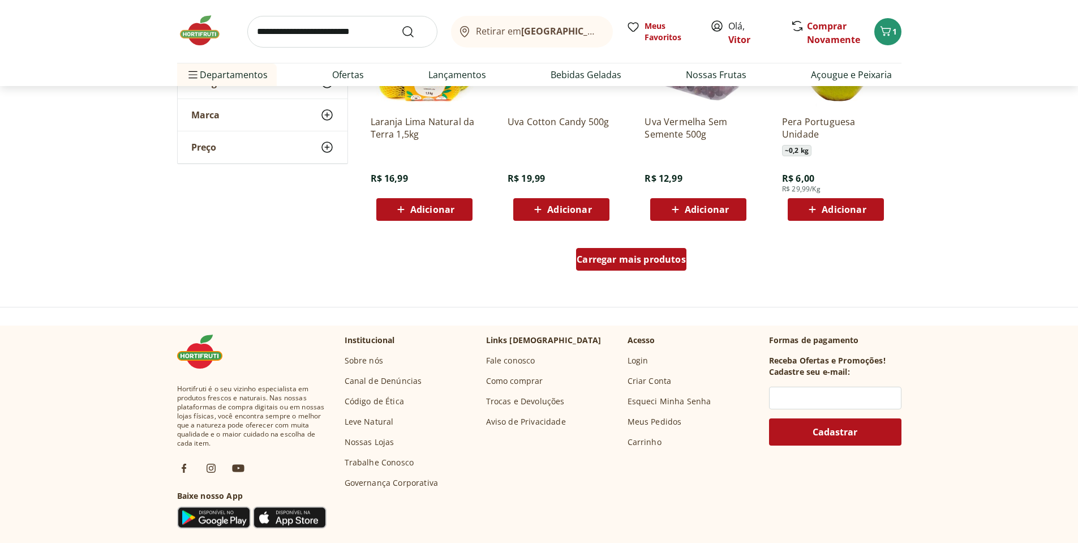
click at [676, 263] on span "Carregar mais produtos" at bounding box center [631, 259] width 109 height 9
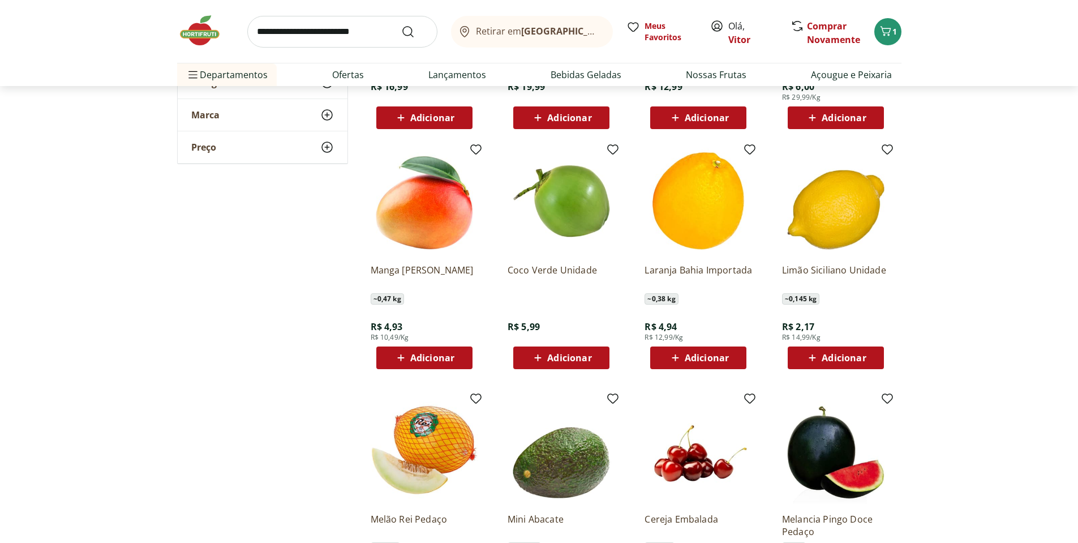
scroll to position [2377, 0]
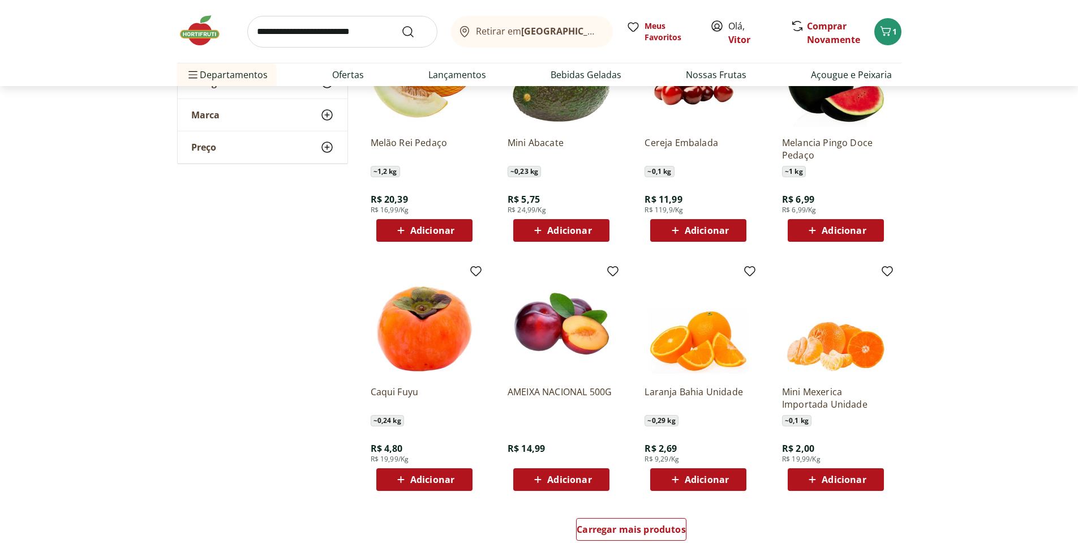
scroll to position [2716, 0]
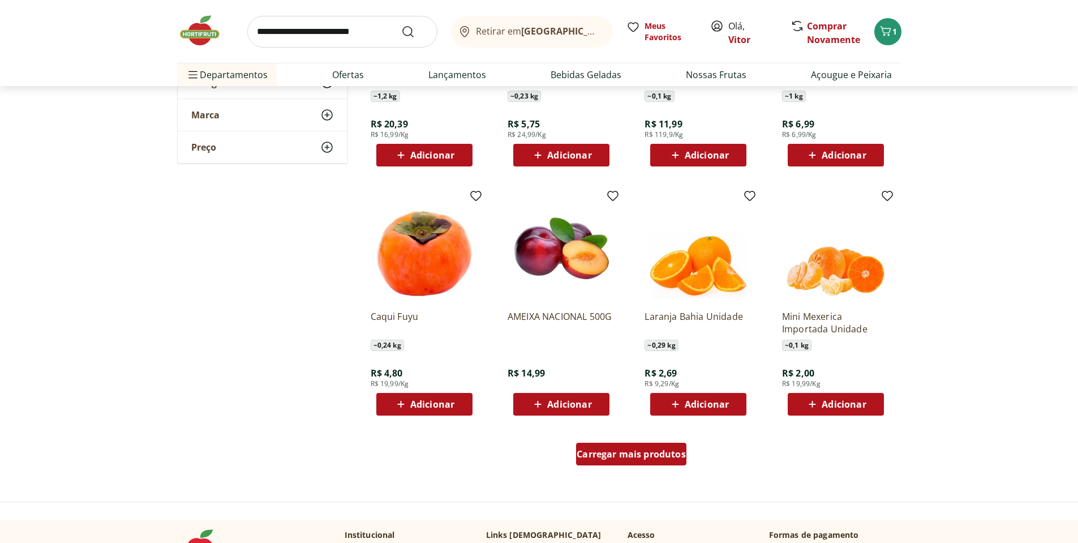
click at [603, 450] on span "Carregar mais produtos" at bounding box center [631, 453] width 109 height 9
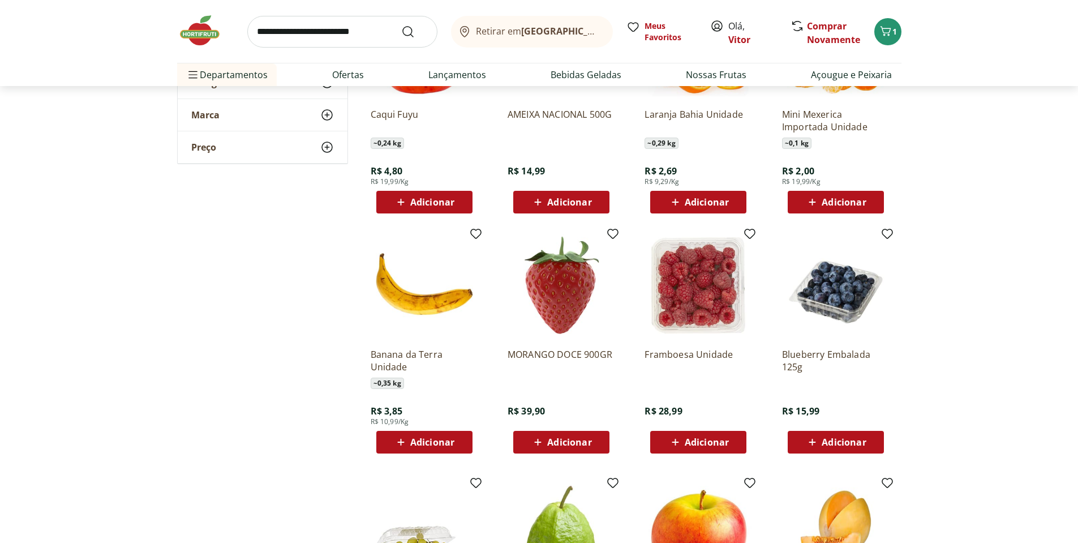
scroll to position [2920, 0]
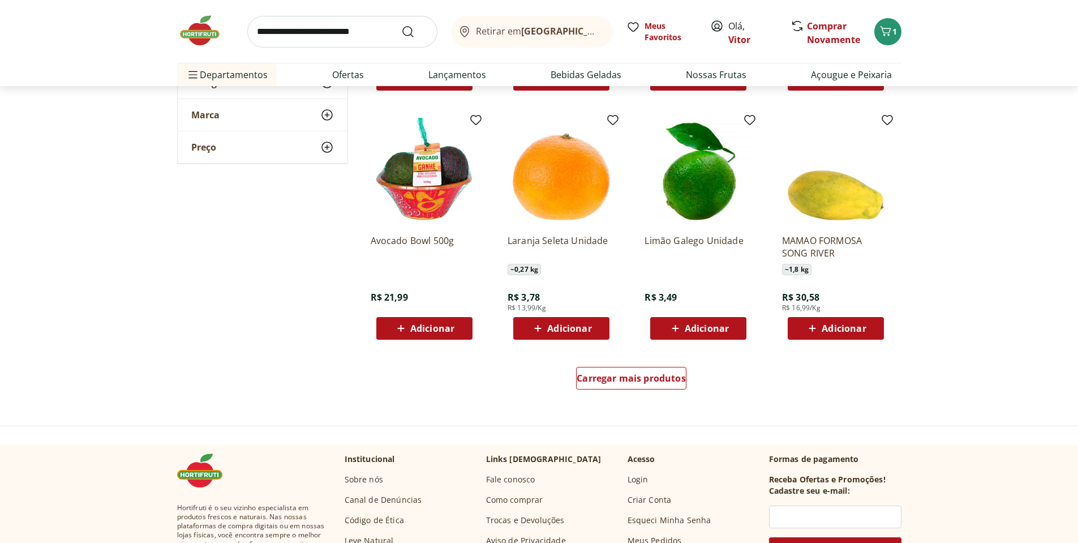
scroll to position [3531, 0]
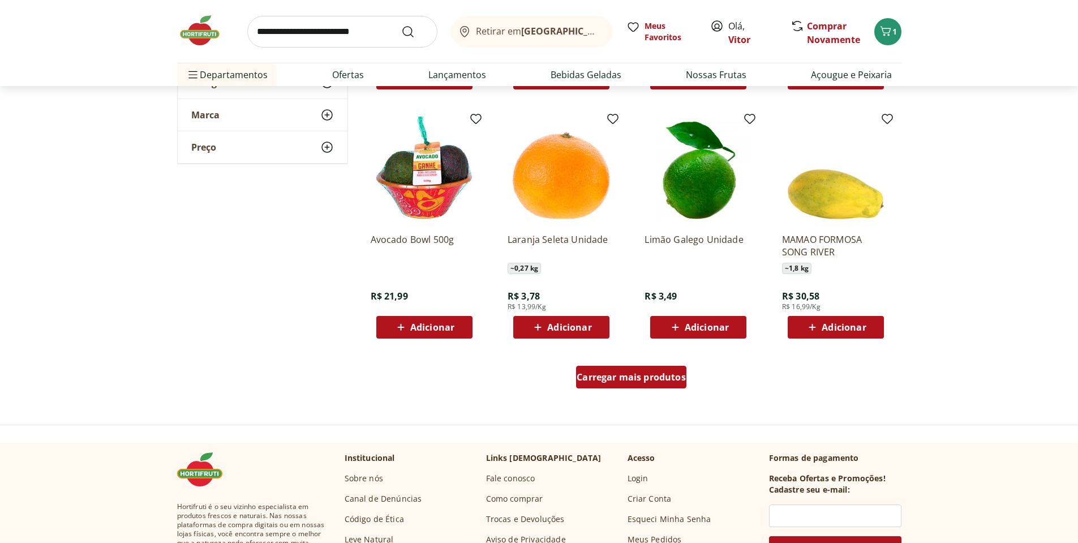
click at [590, 379] on span "Carregar mais produtos" at bounding box center [631, 376] width 109 height 9
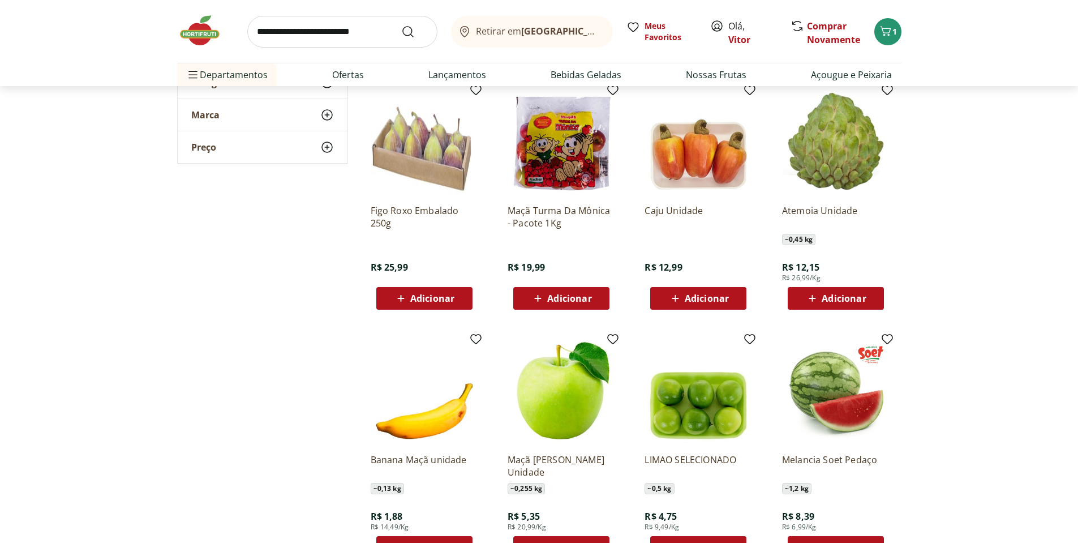
scroll to position [3802, 0]
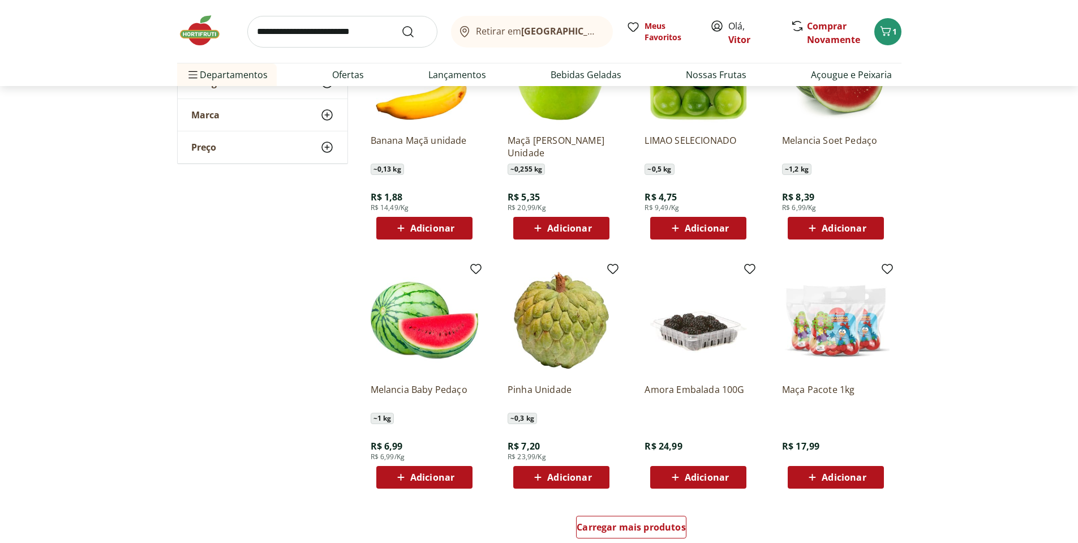
scroll to position [4142, 0]
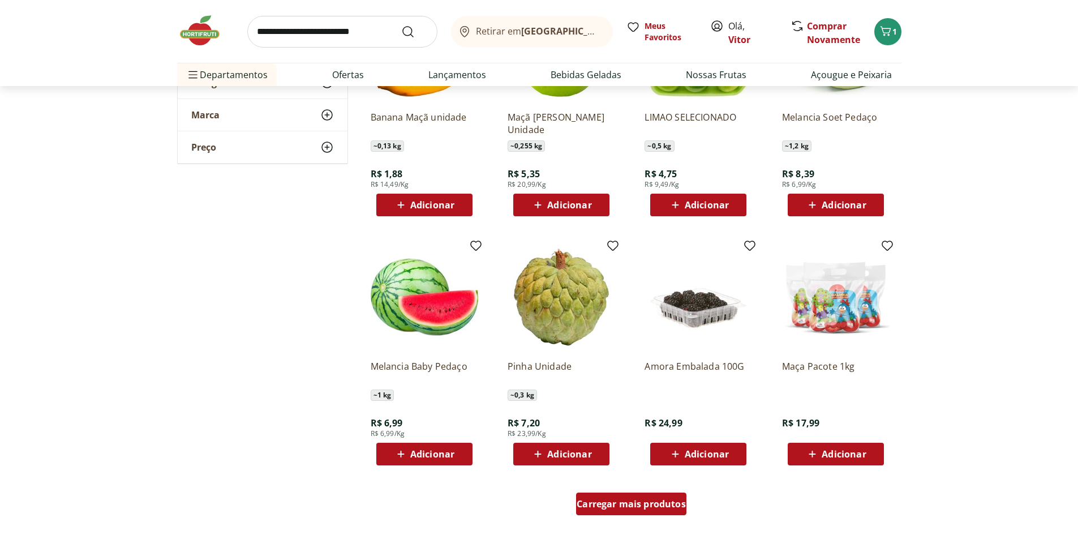
click at [638, 496] on div "Carregar mais produtos" at bounding box center [631, 503] width 110 height 23
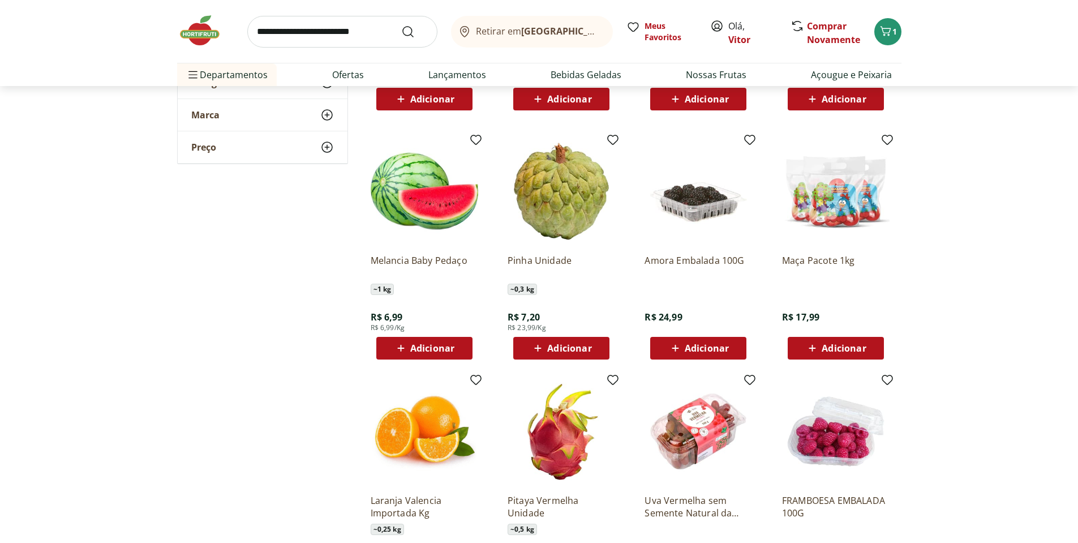
scroll to position [4414, 0]
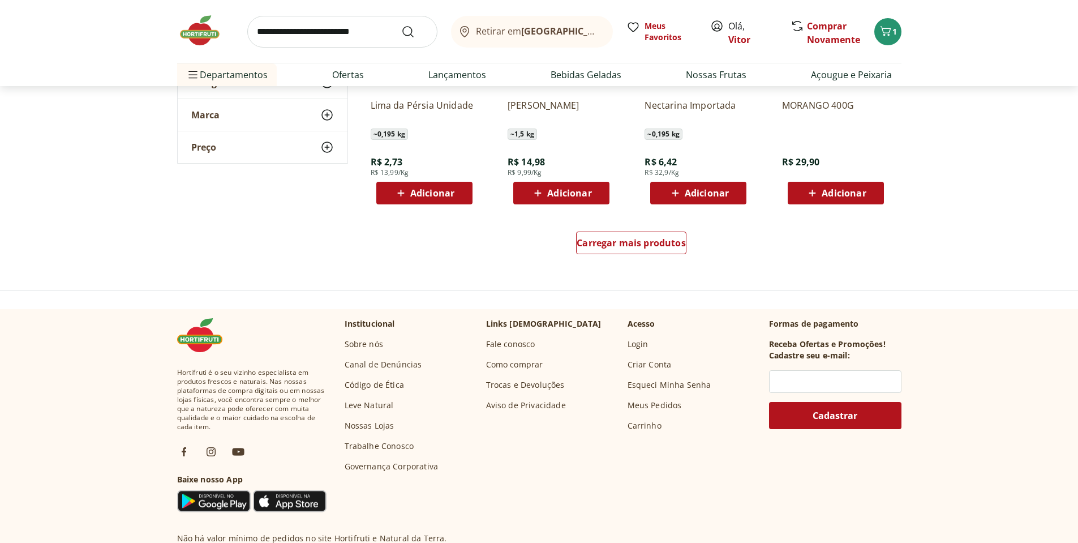
scroll to position [5161, 0]
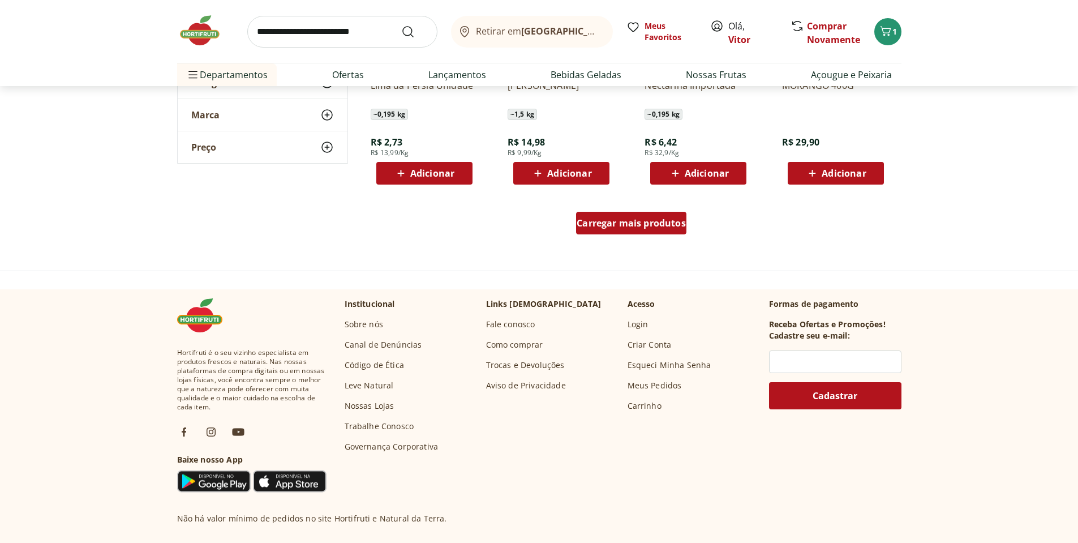
click at [656, 230] on div "Carregar mais produtos" at bounding box center [631, 223] width 110 height 23
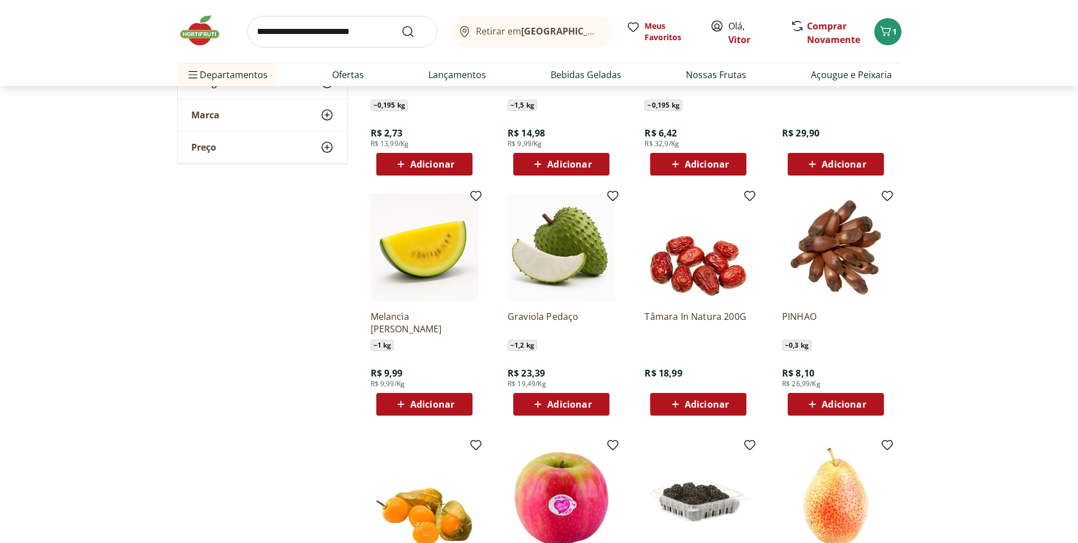
scroll to position [5296, 0]
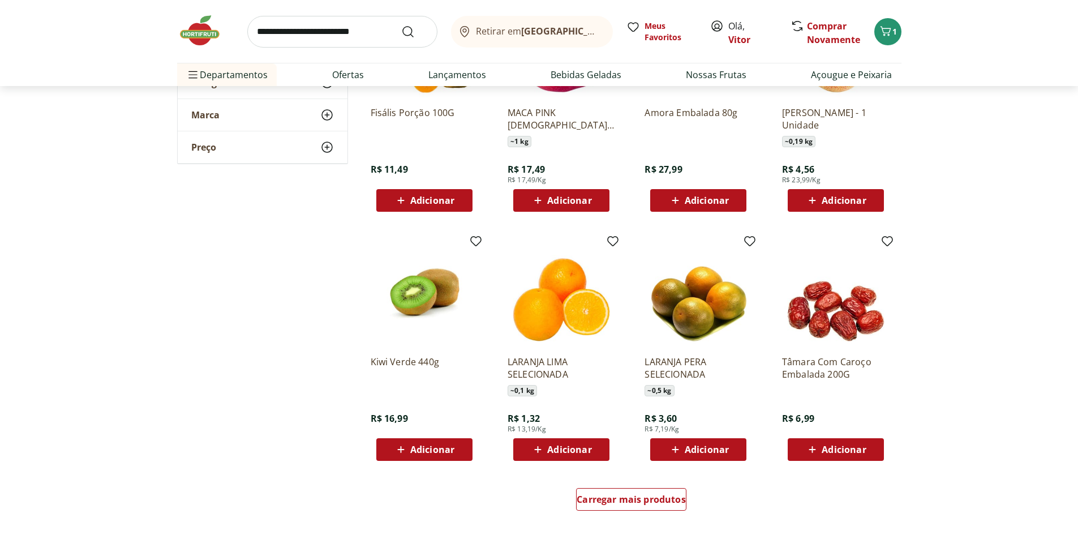
scroll to position [5704, 0]
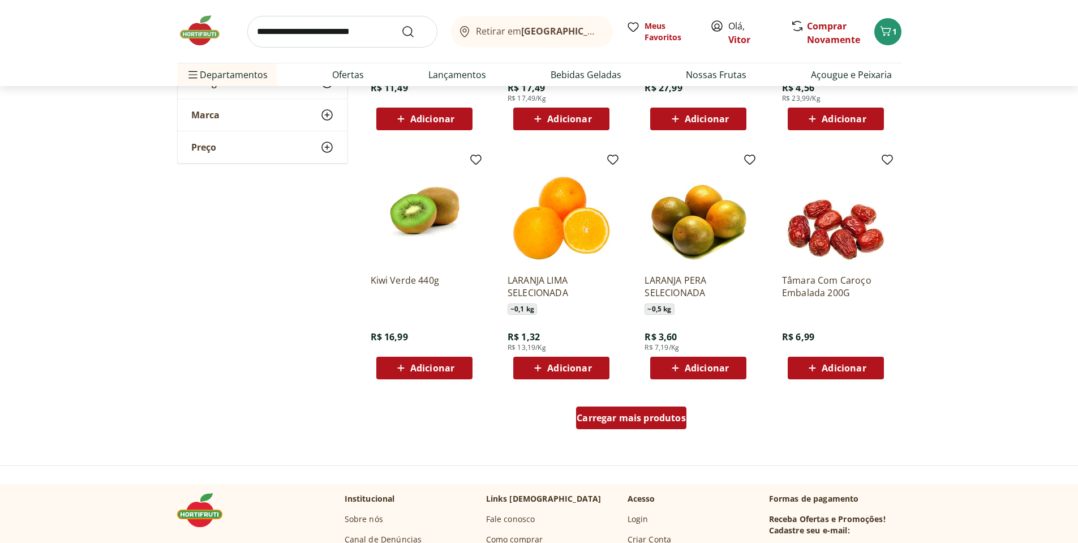
click at [682, 424] on div "Carregar mais produtos" at bounding box center [631, 417] width 110 height 23
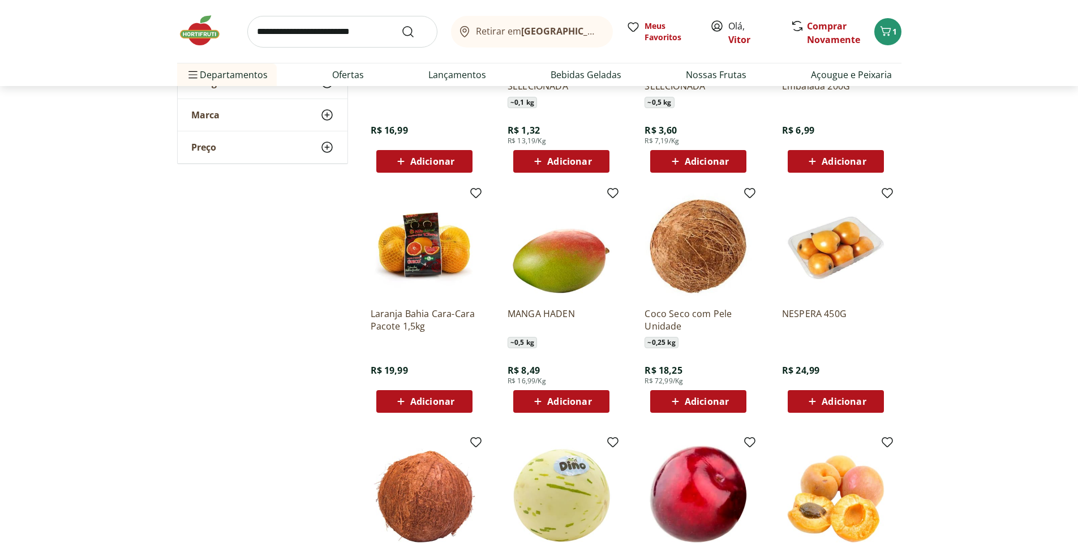
scroll to position [6043, 0]
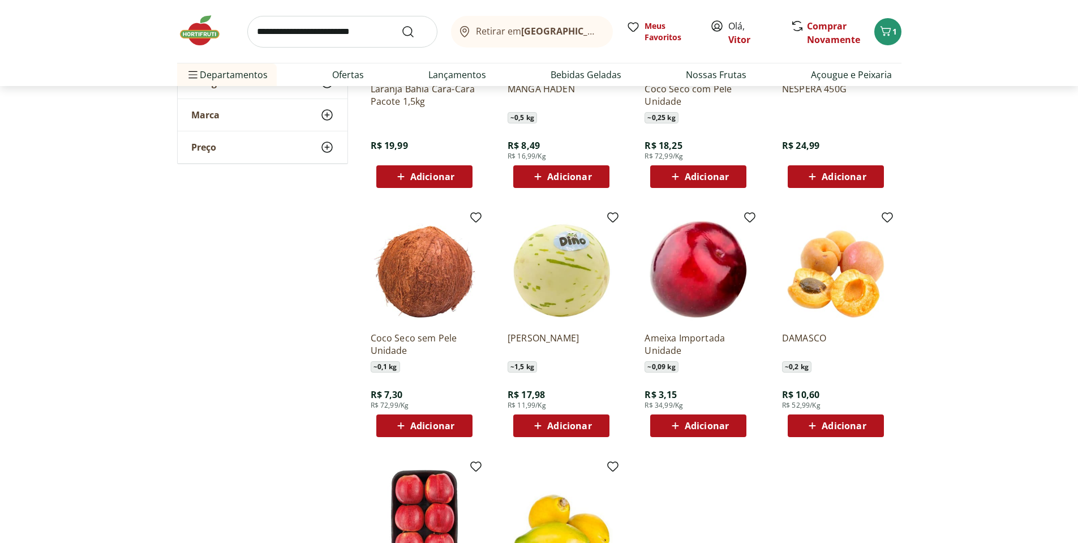
scroll to position [6315, 0]
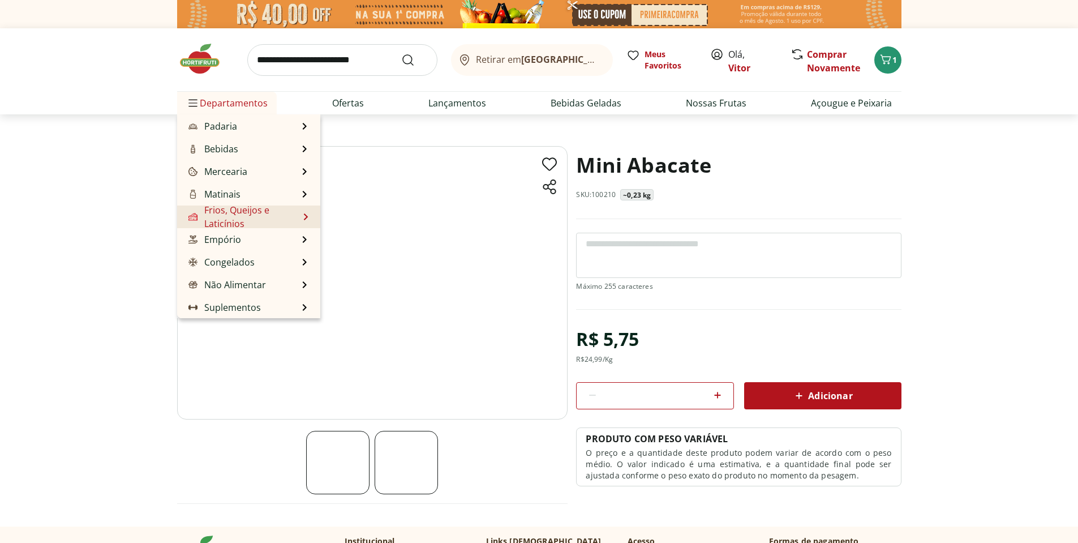
scroll to position [113, 0]
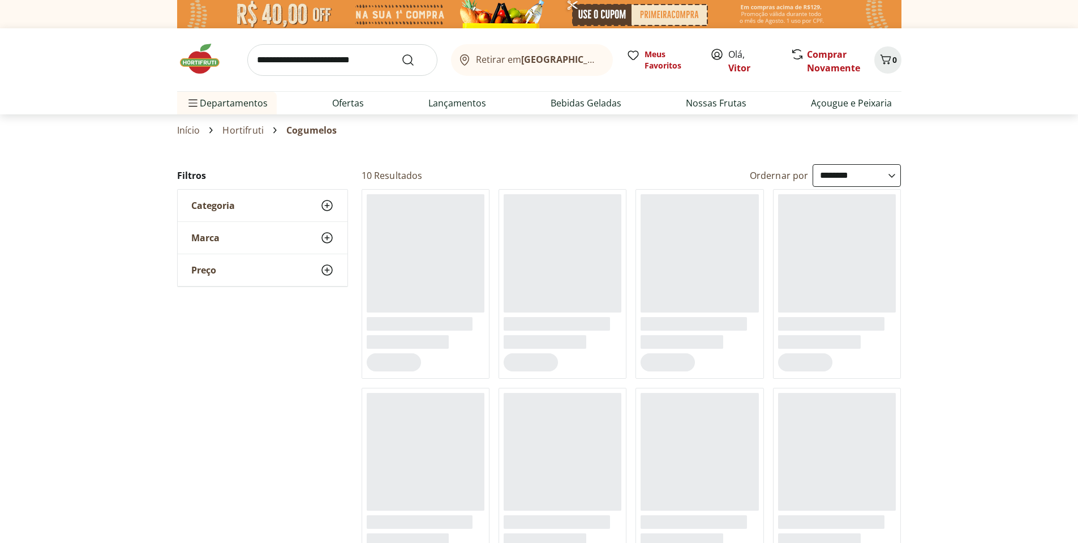
select select "**********"
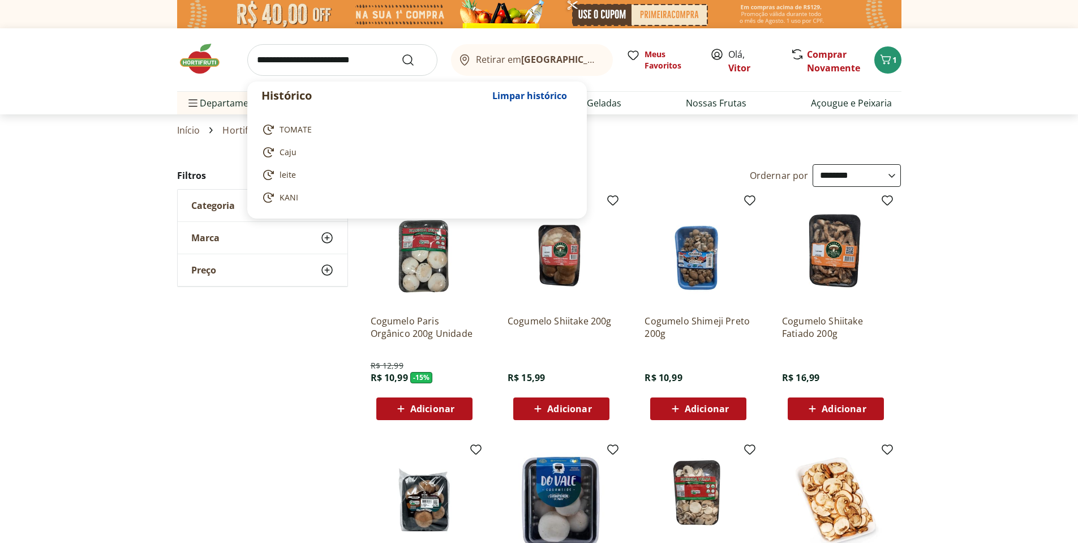
click at [372, 65] on input "search" at bounding box center [342, 60] width 190 height 32
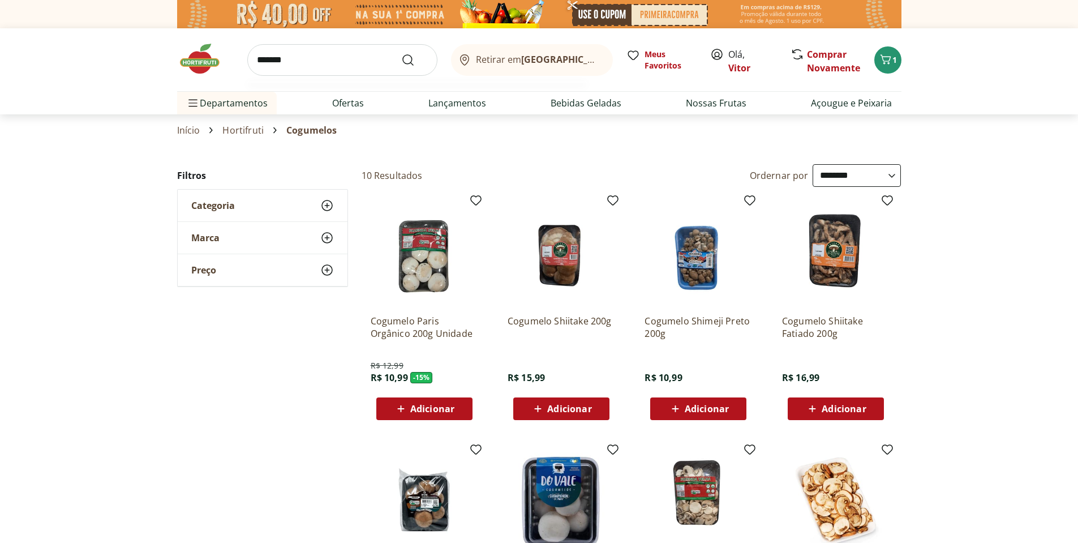
type input "*******"
click at [401, 53] on button "Submit Search" at bounding box center [414, 60] width 27 height 14
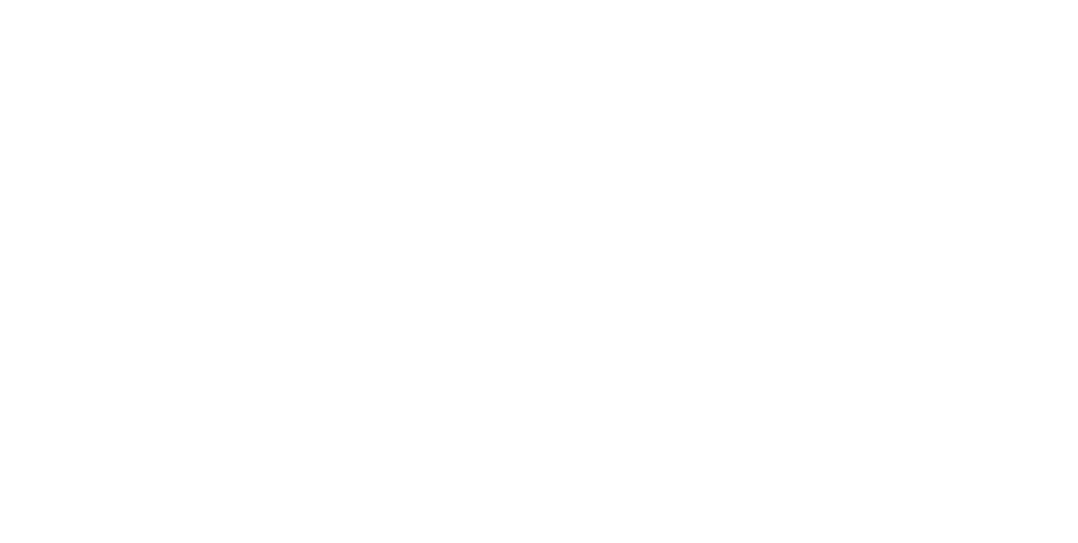
select select "**********"
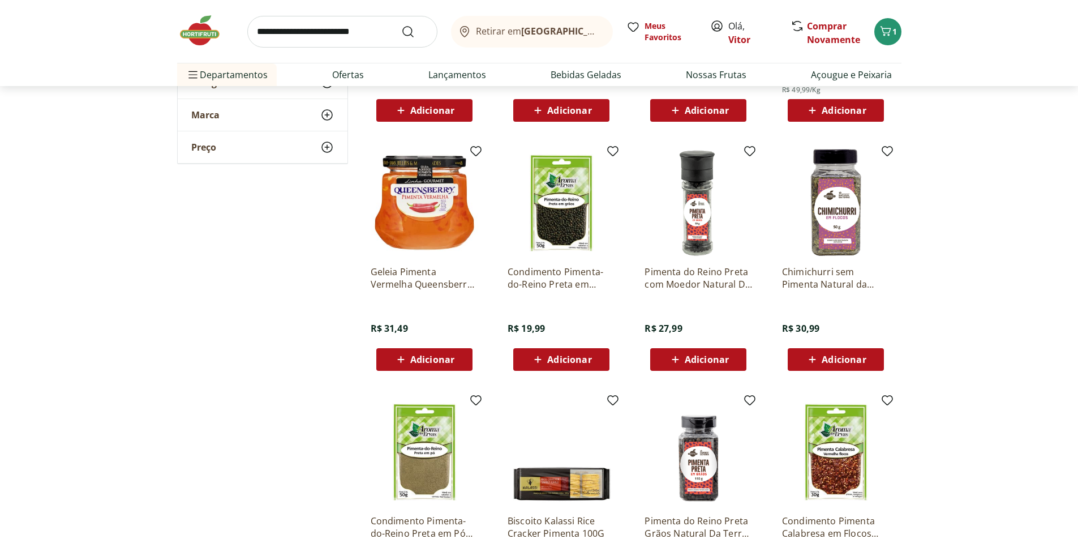
scroll to position [747, 0]
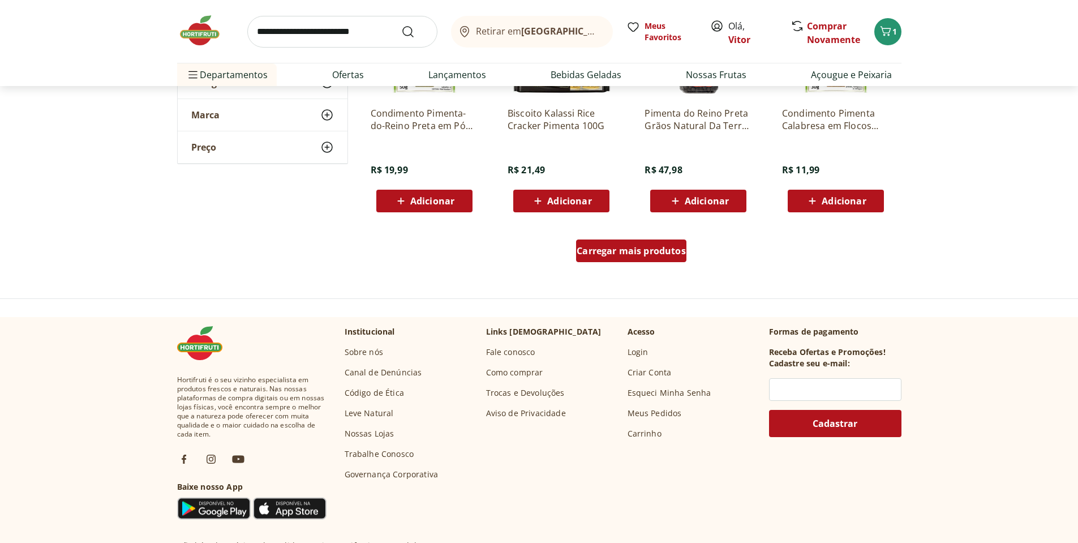
click at [636, 255] on span "Carregar mais produtos" at bounding box center [631, 250] width 109 height 9
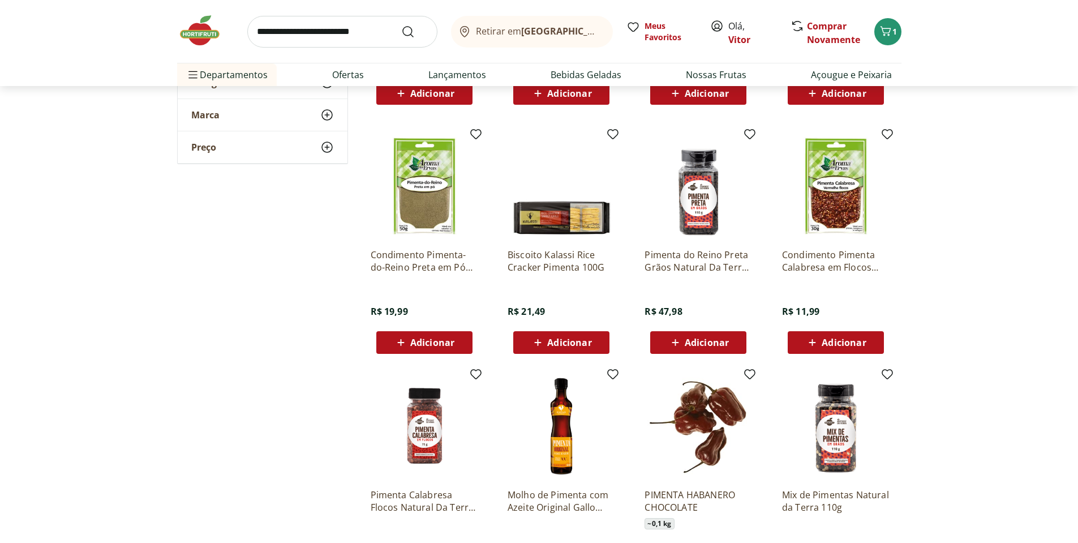
scroll to position [340, 0]
